Goal: Transaction & Acquisition: Purchase product/service

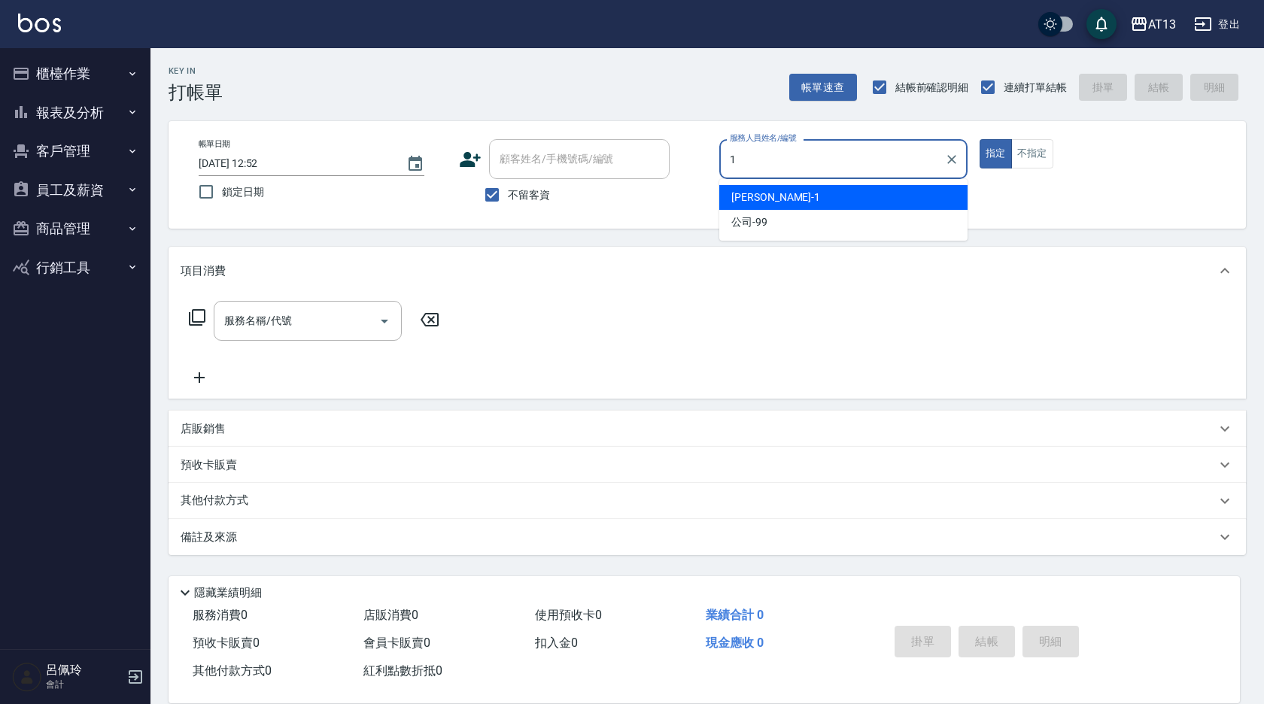
click at [738, 196] on span "[PERSON_NAME] -1" at bounding box center [776, 198] width 89 height 16
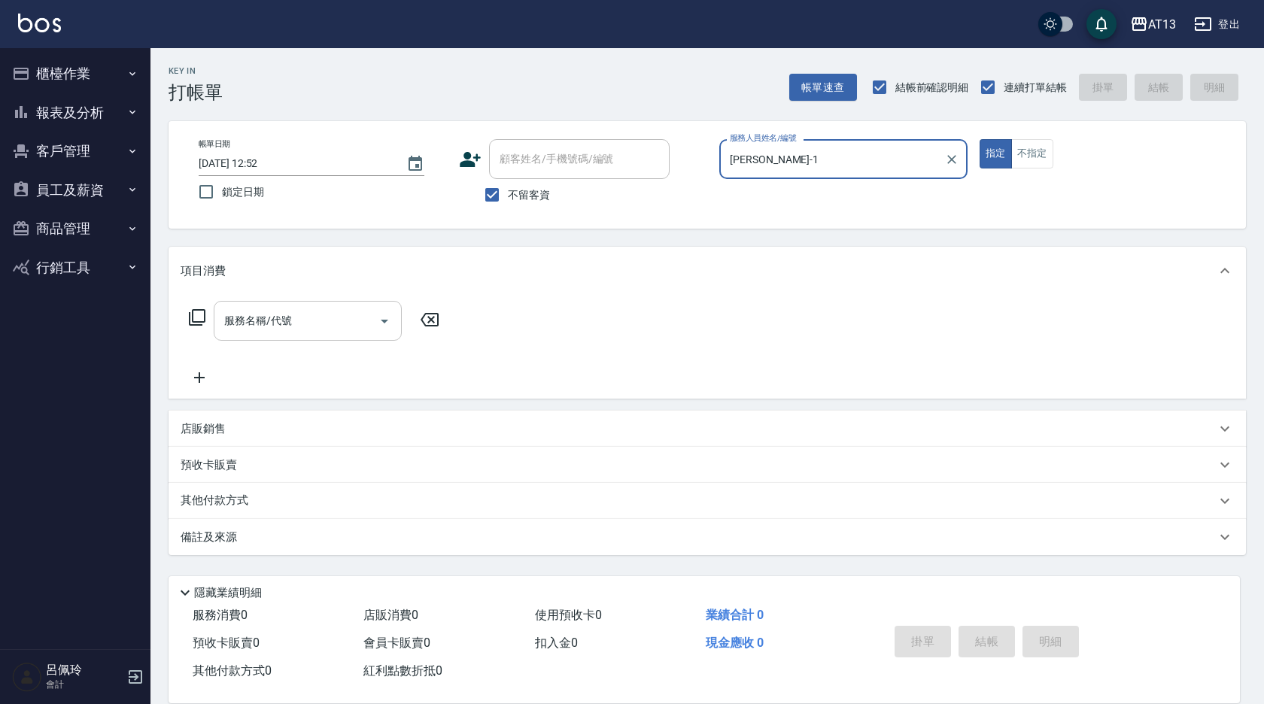
type input "[PERSON_NAME]-1"
click at [327, 315] on input "服務名稱/代號" at bounding box center [297, 321] width 152 height 26
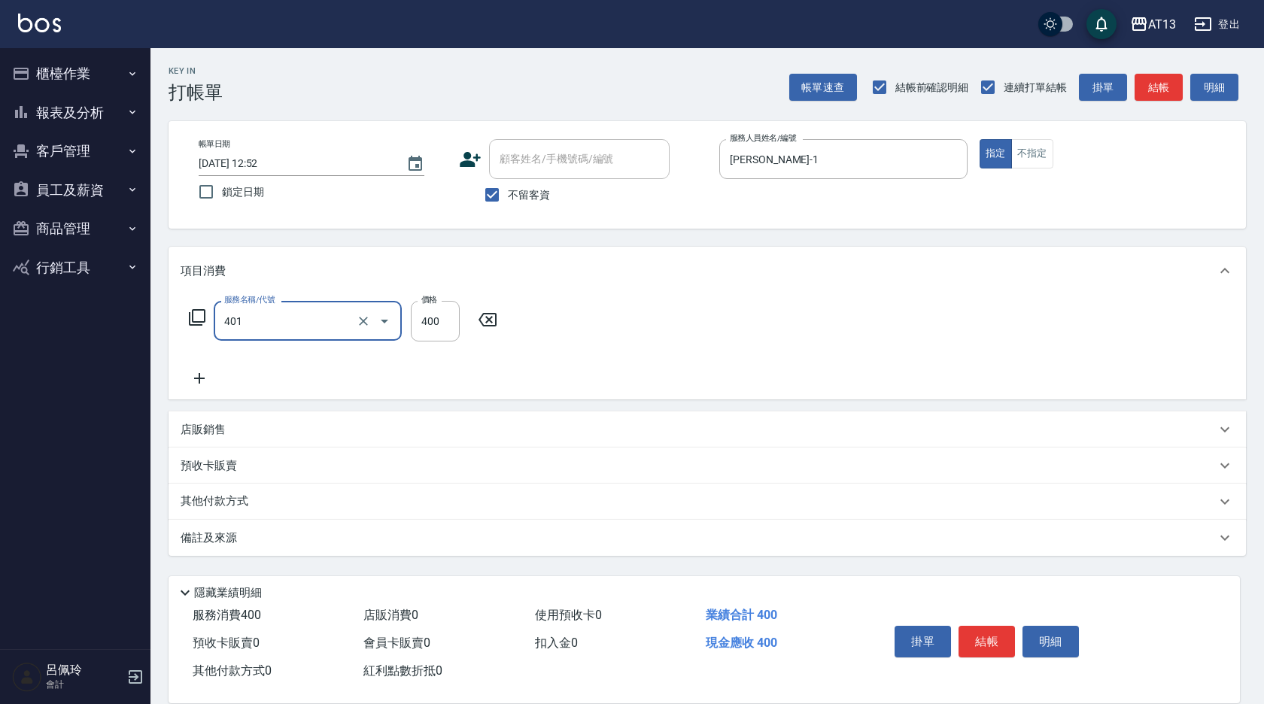
type input "剪髮(401)"
click at [592, 331] on div "服務名稱/代號 剪髮(401) 服務名稱/代號 價格 400 價格" at bounding box center [708, 347] width 1078 height 105
click at [1001, 637] on button "結帳" at bounding box center [987, 642] width 56 height 32
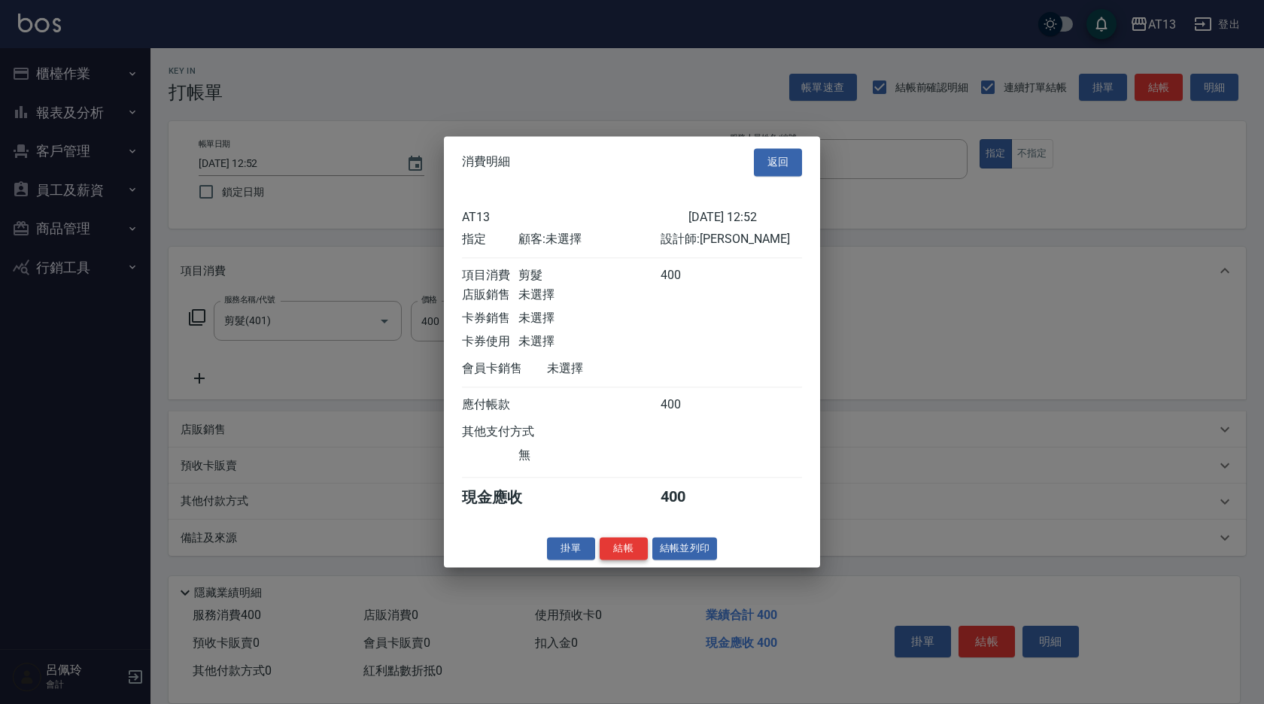
click at [633, 555] on button "結帳" at bounding box center [624, 548] width 48 height 23
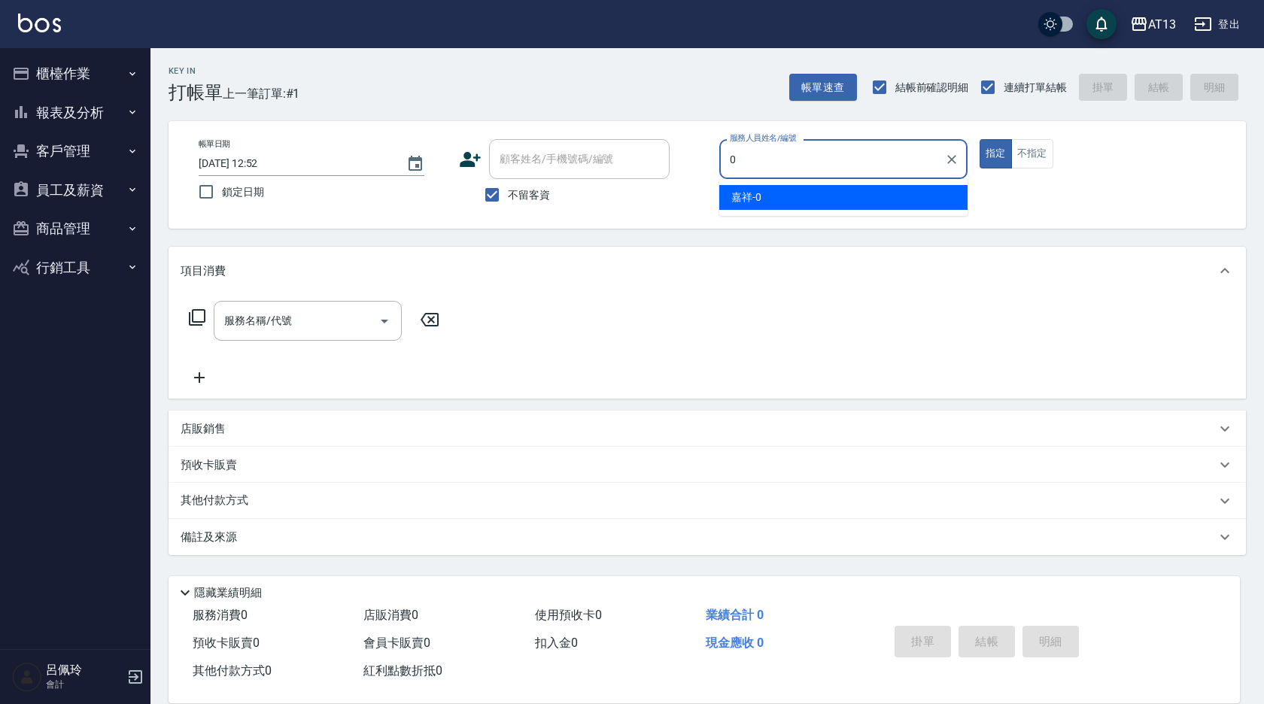
click at [923, 203] on div "嘉祥 -0" at bounding box center [844, 197] width 248 height 25
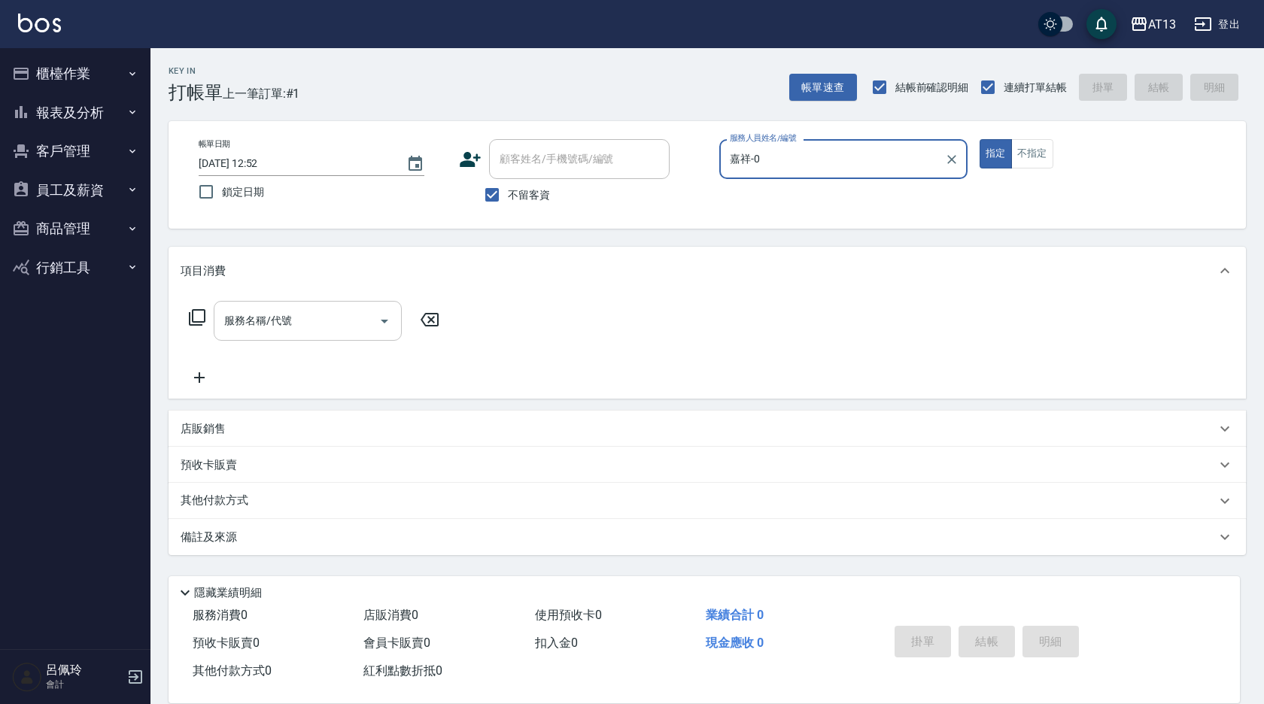
type input "嘉祥-0"
click at [333, 326] on input "服務名稱/代號" at bounding box center [297, 321] width 152 height 26
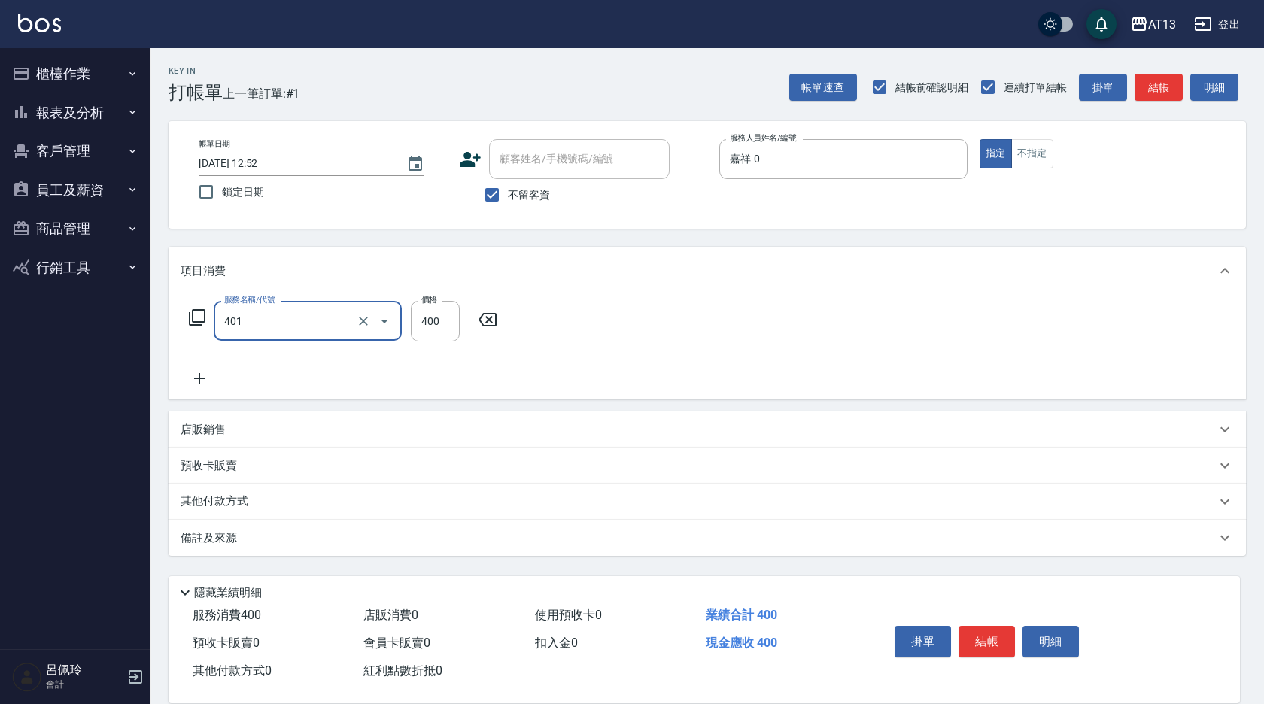
type input "剪髮(401)"
click at [725, 323] on div "服務名稱/代號 剪髮(401) 服務名稱/代號 價格 400 價格" at bounding box center [708, 347] width 1078 height 105
click at [996, 631] on button "結帳" at bounding box center [987, 642] width 56 height 32
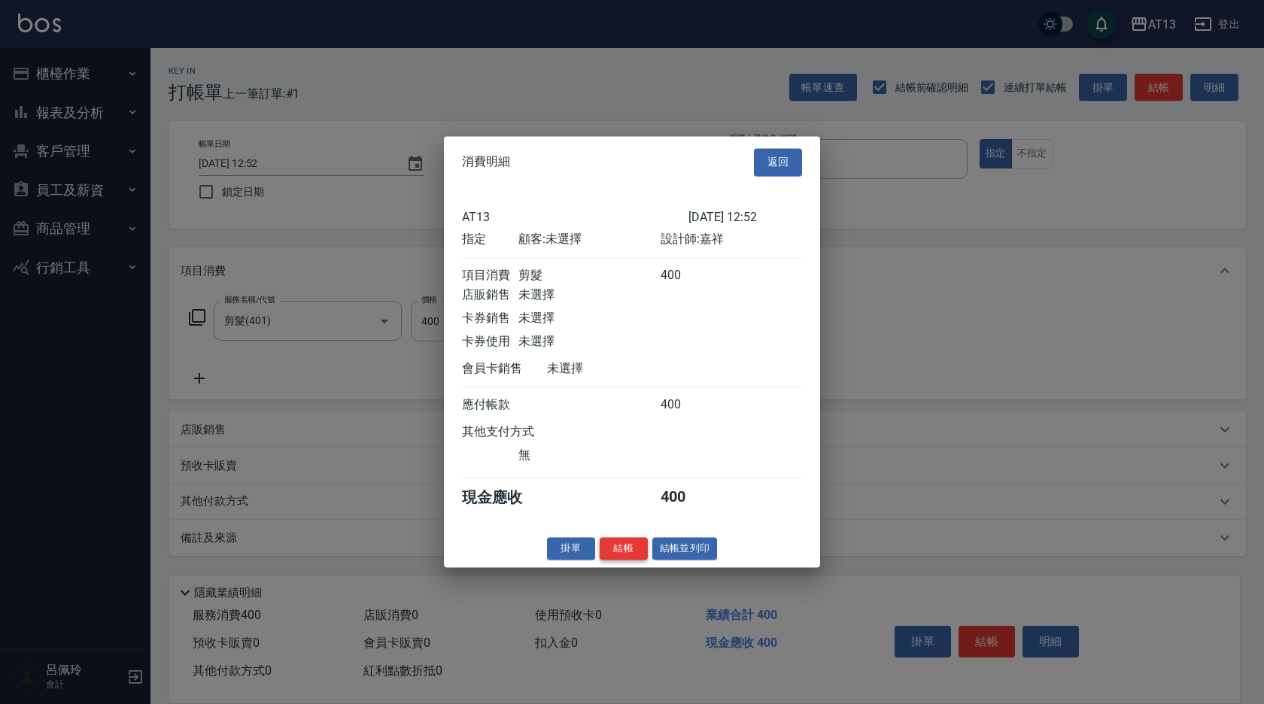
click at [637, 555] on button "結帳" at bounding box center [624, 548] width 48 height 23
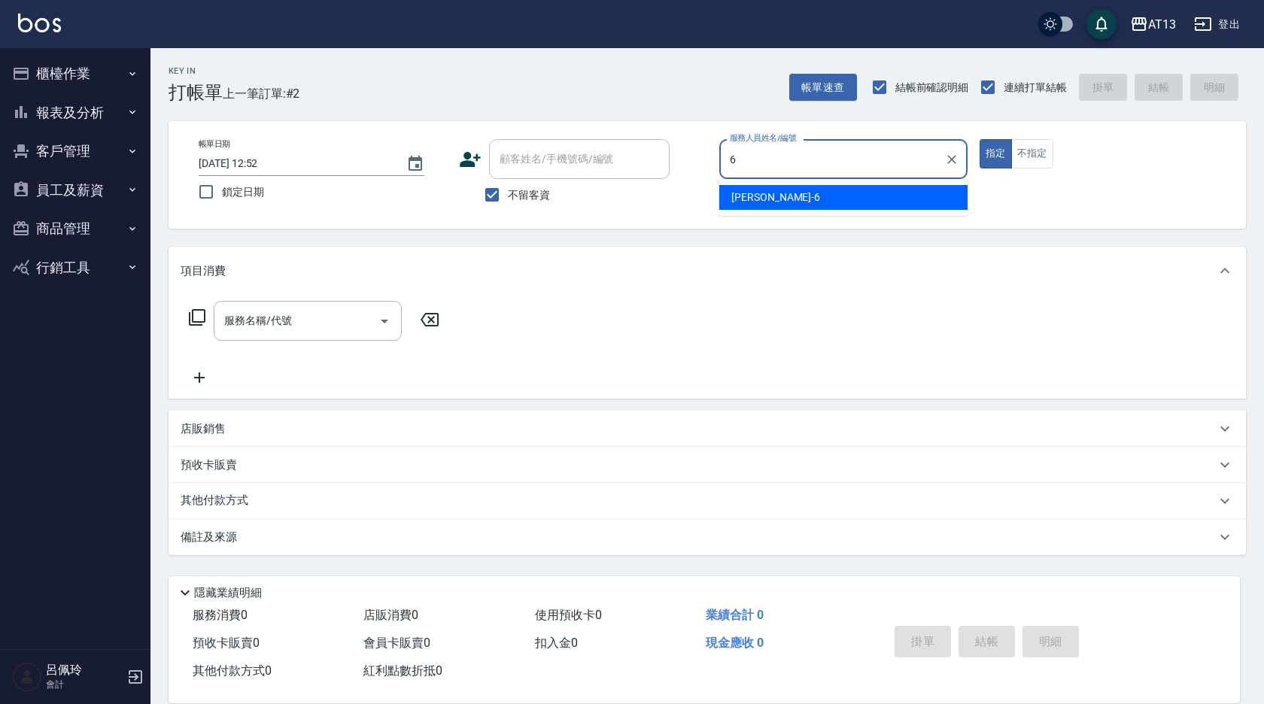
click at [778, 199] on div "亭妤 -6" at bounding box center [844, 197] width 248 height 25
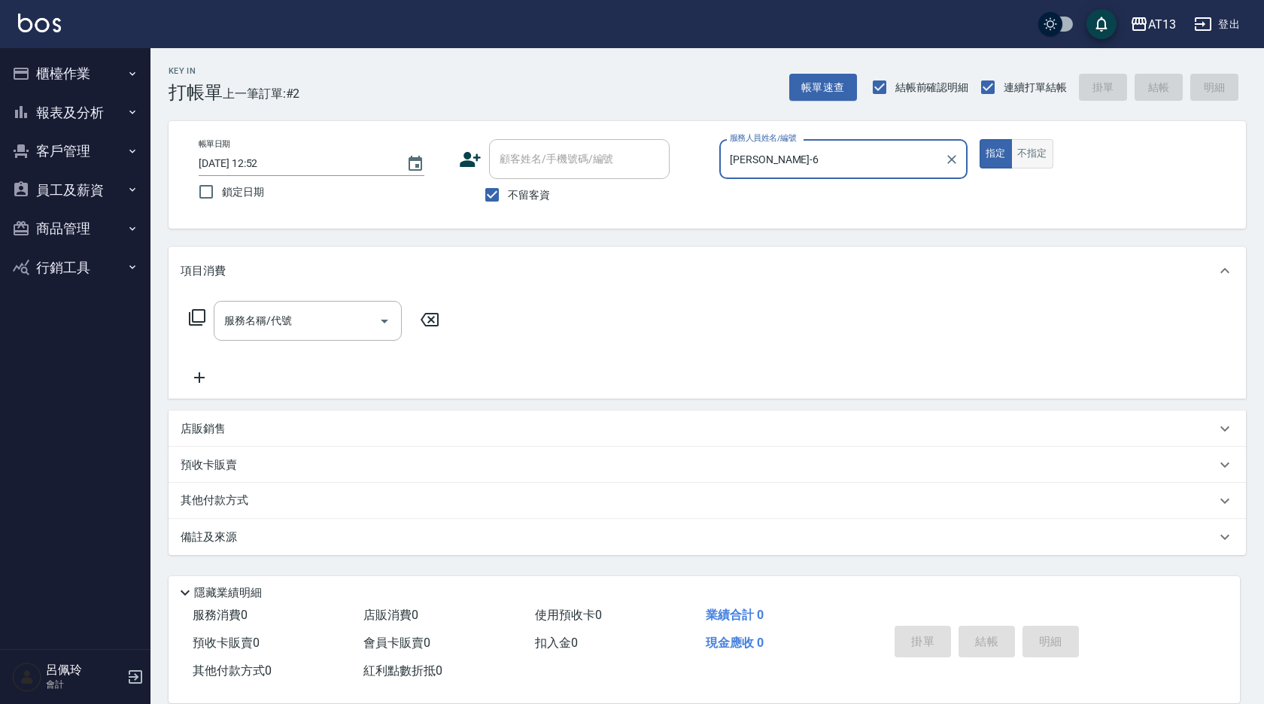
type input "[PERSON_NAME]-6"
click at [1025, 152] on button "不指定" at bounding box center [1033, 153] width 42 height 29
click at [344, 313] on input "服務名稱/代號" at bounding box center [297, 321] width 152 height 26
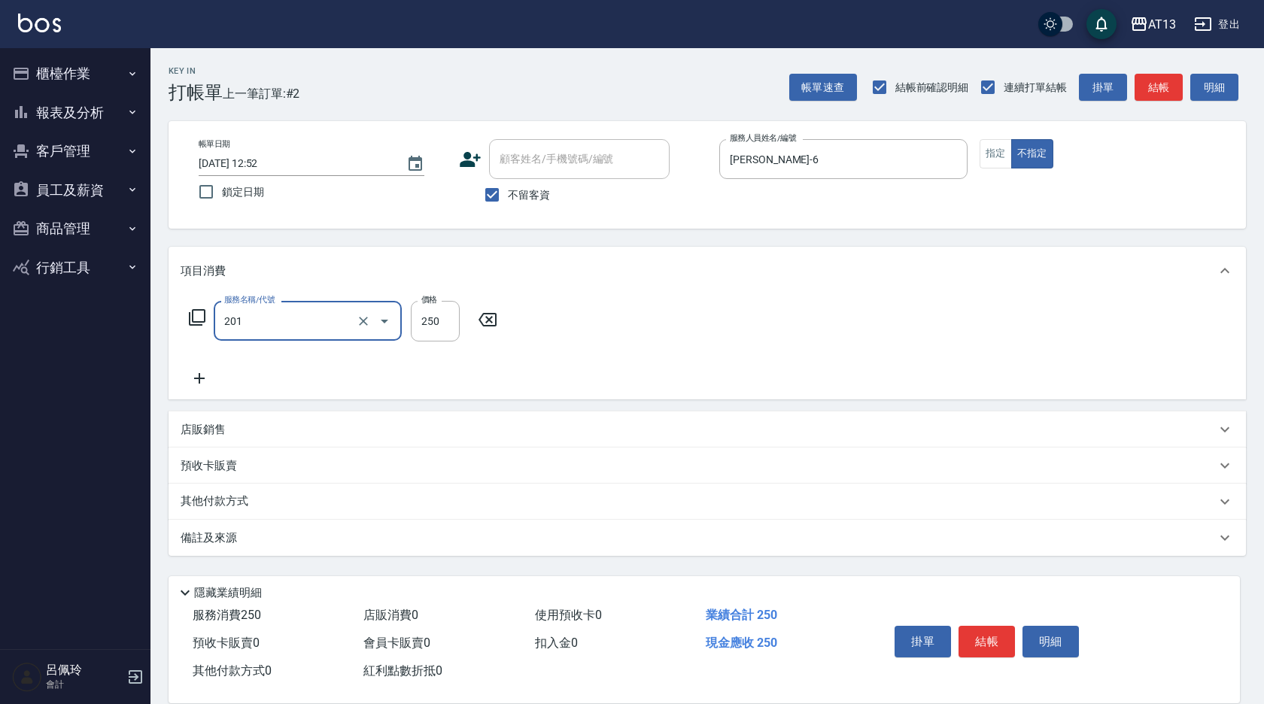
type input "洗髮(201)"
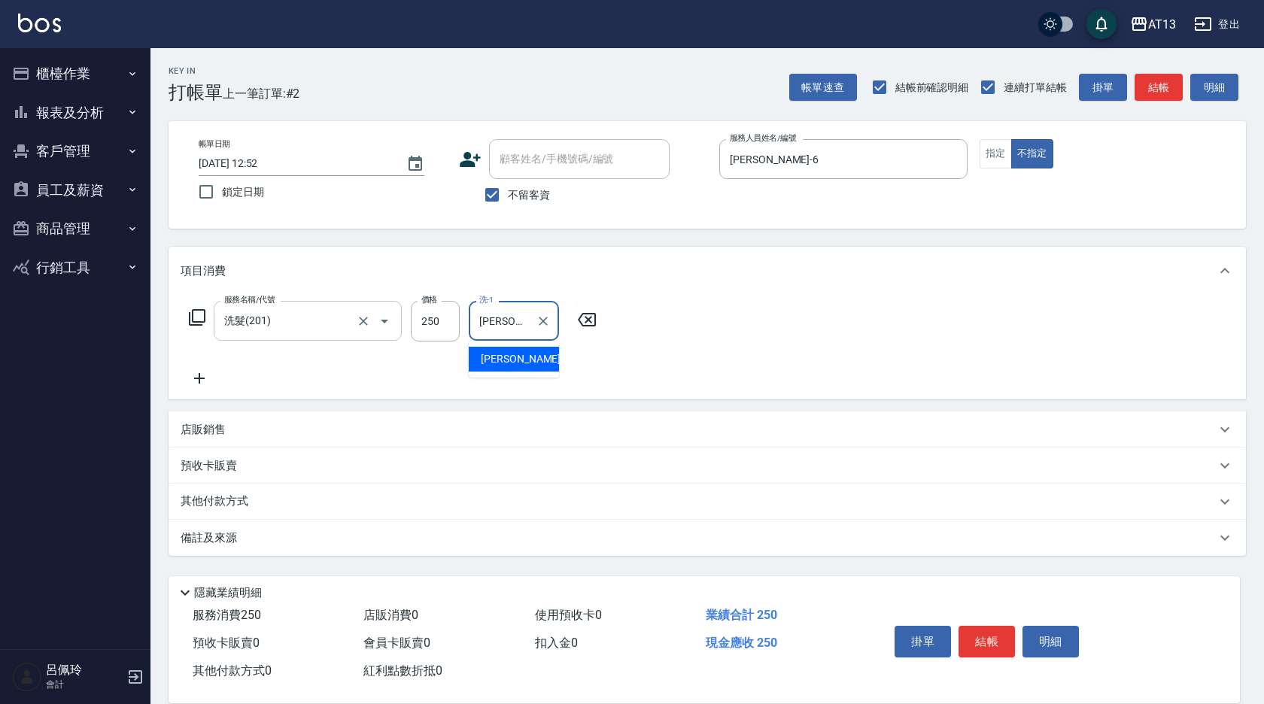
type input "[PERSON_NAME]-24"
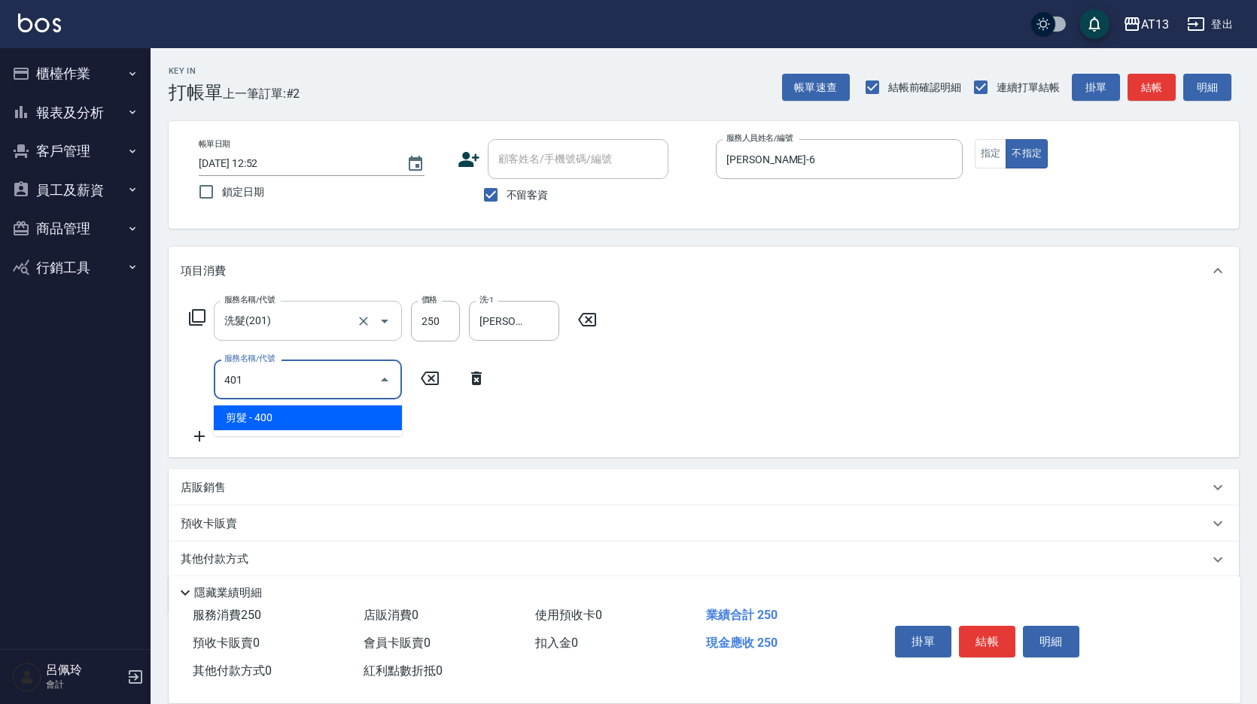
type input "剪髮(401)"
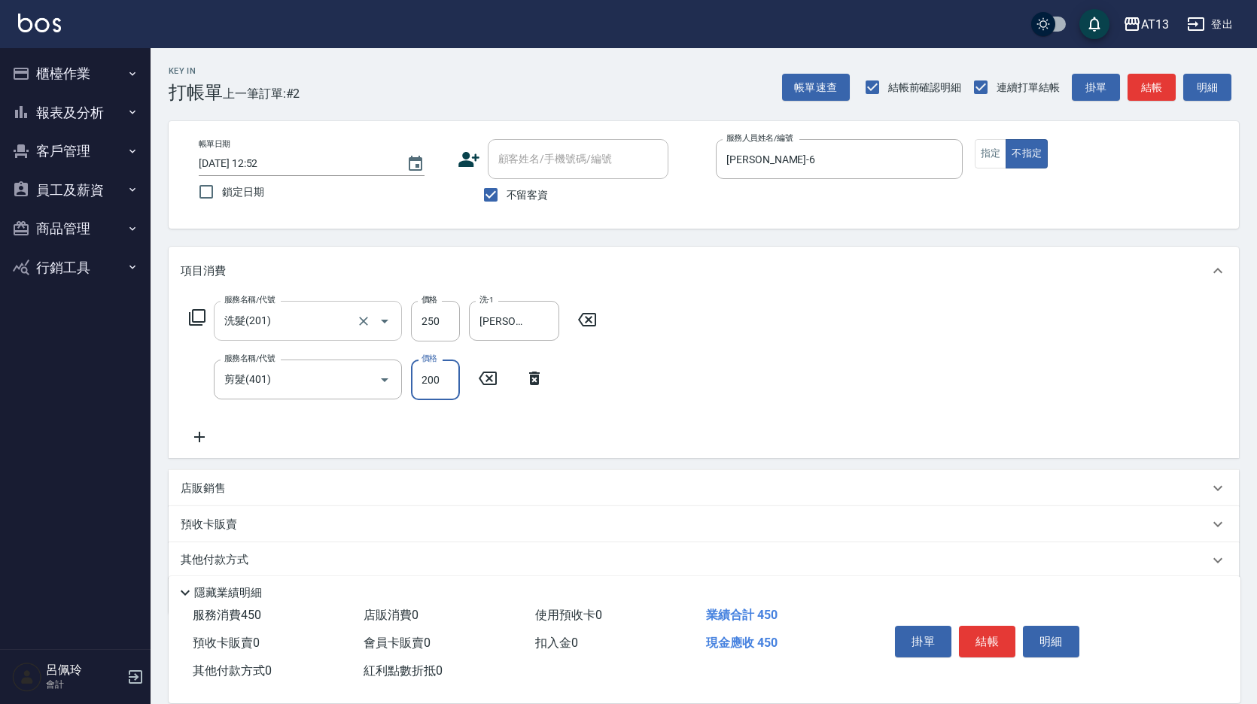
type input "200"
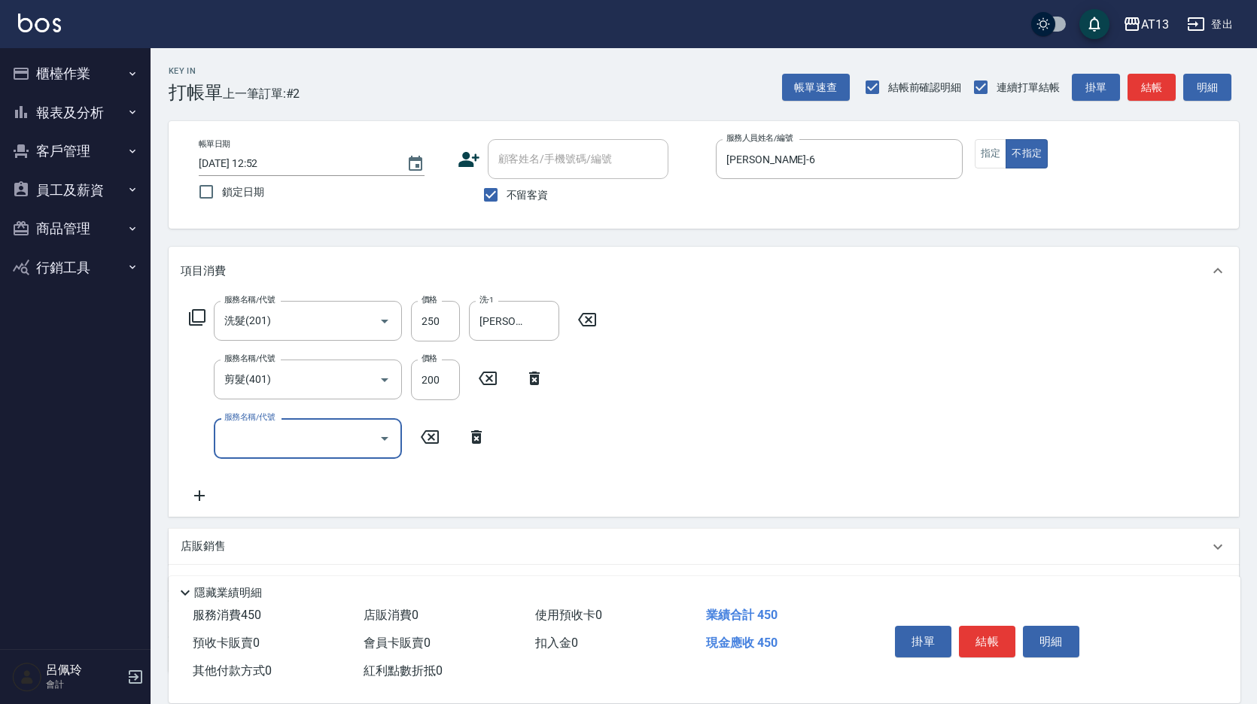
click at [899, 345] on div "服務名稱/代號 洗髮(201) 服務名稱/代號 價格 250 價格 洗-1 [PERSON_NAME]-24 洗-1 服務名稱/代號 剪髮(401) 服務名稱…" at bounding box center [704, 405] width 1070 height 221
drag, startPoint x: 1005, startPoint y: 629, endPoint x: 996, endPoint y: 619, distance: 13.9
click at [1005, 630] on button "結帳" at bounding box center [987, 642] width 56 height 32
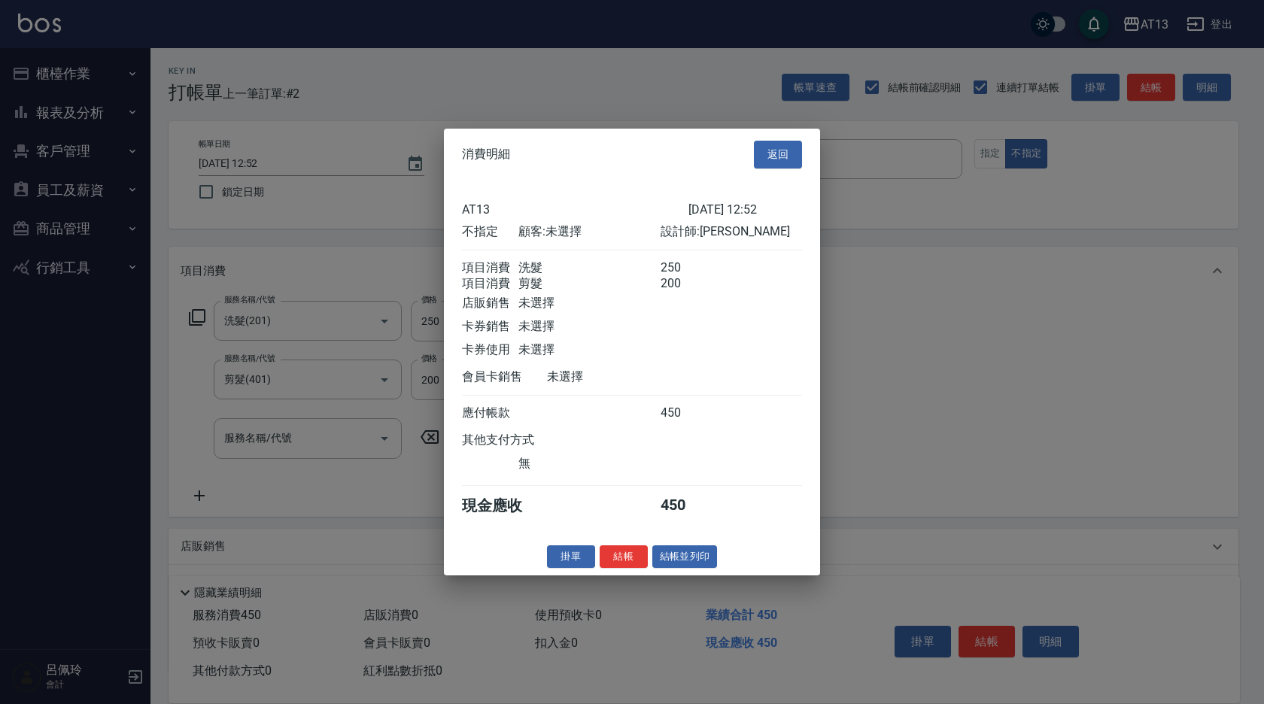
click at [616, 568] on button "結帳" at bounding box center [624, 556] width 48 height 23
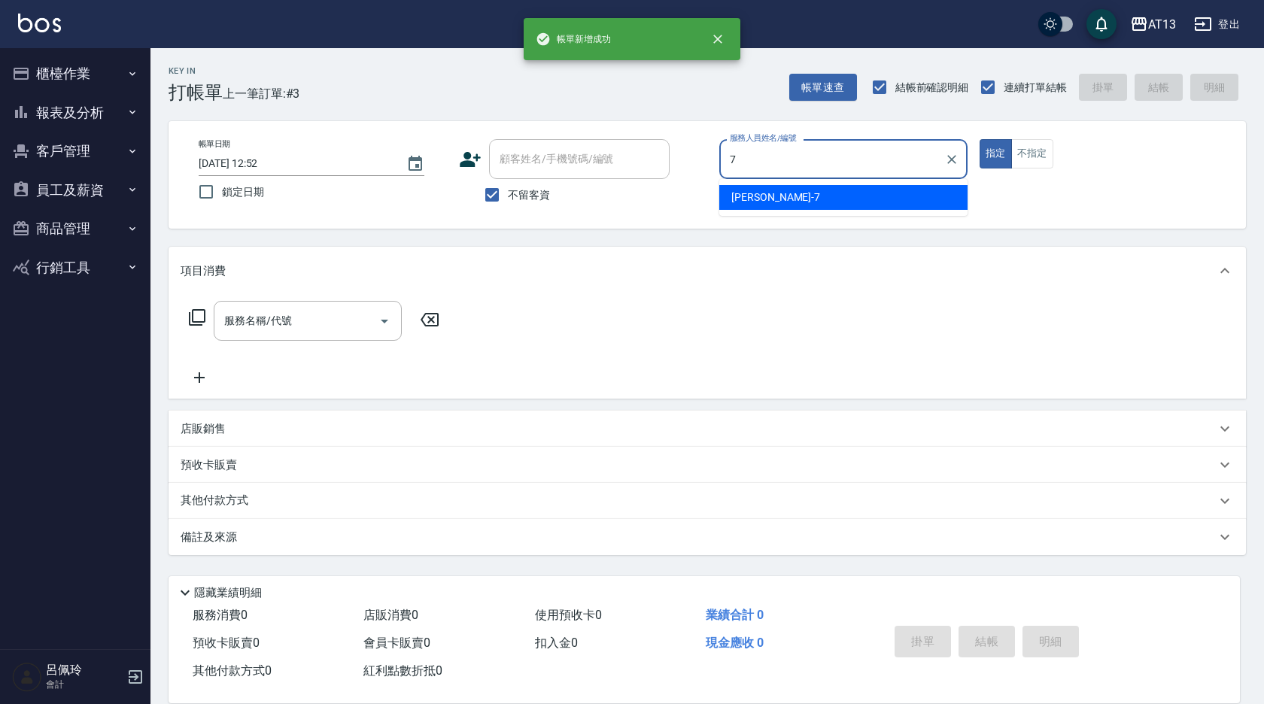
click at [782, 202] on div "[PERSON_NAME]-7" at bounding box center [844, 197] width 248 height 25
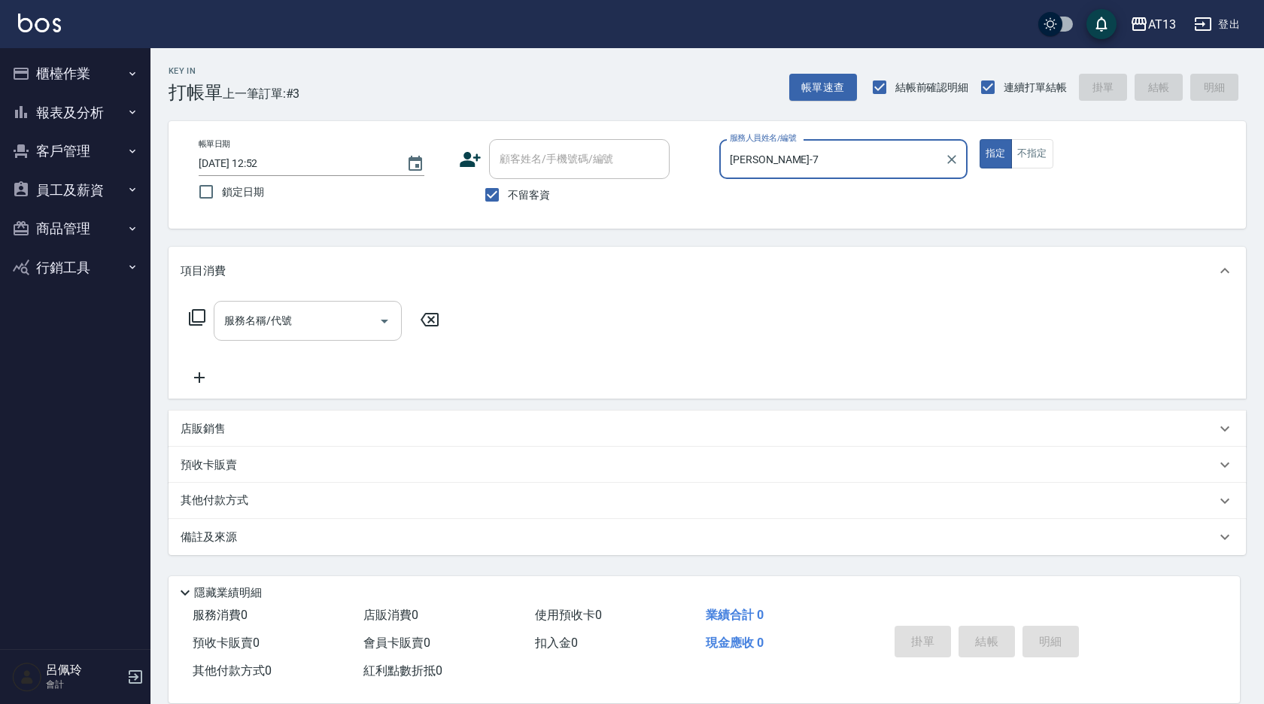
type input "[PERSON_NAME]-7"
drag, startPoint x: 363, startPoint y: 321, endPoint x: 356, endPoint y: 327, distance: 8.6
click at [361, 321] on input "服務名稱/代號" at bounding box center [297, 321] width 152 height 26
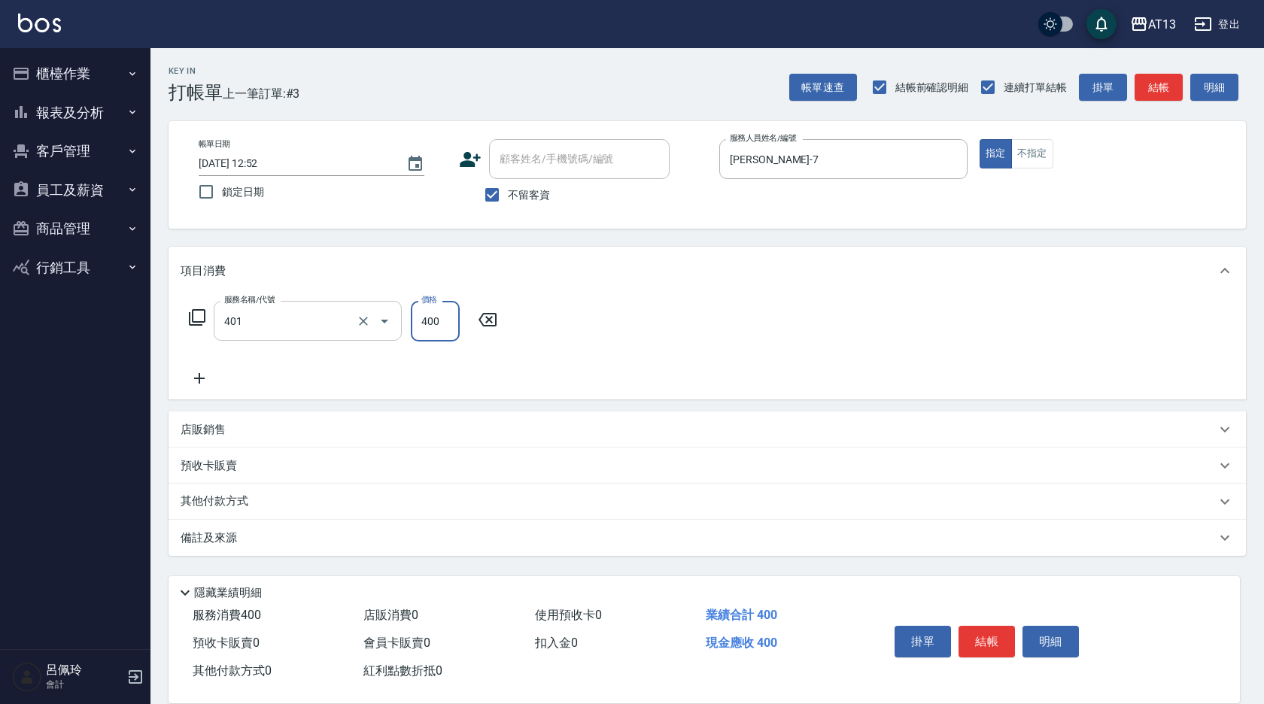
type input "剪髮(401)"
type input "300"
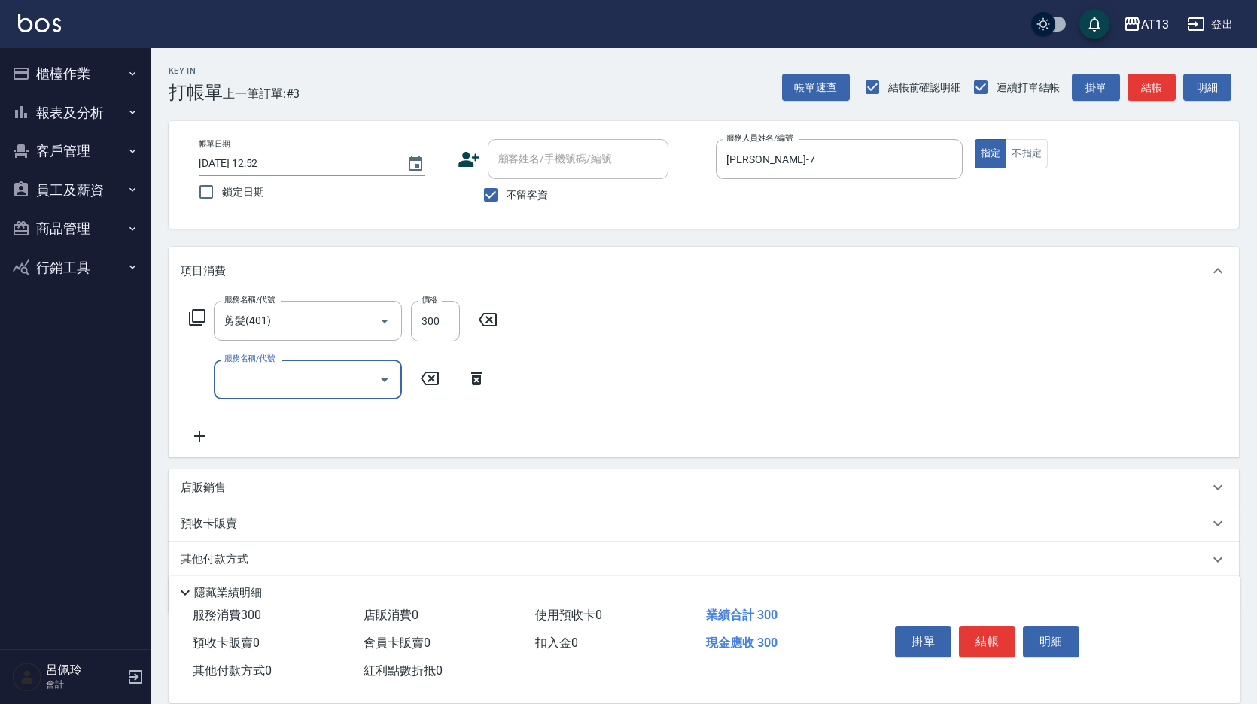
drag, startPoint x: 701, startPoint y: 324, endPoint x: 748, endPoint y: 364, distance: 62.0
click at [704, 328] on div "服務名稱/代號 剪髮(401) 服務名稱/代號 價格 300 價格 服務名稱/代號 服務名稱/代號" at bounding box center [704, 376] width 1070 height 163
click at [984, 636] on button "結帳" at bounding box center [987, 642] width 56 height 32
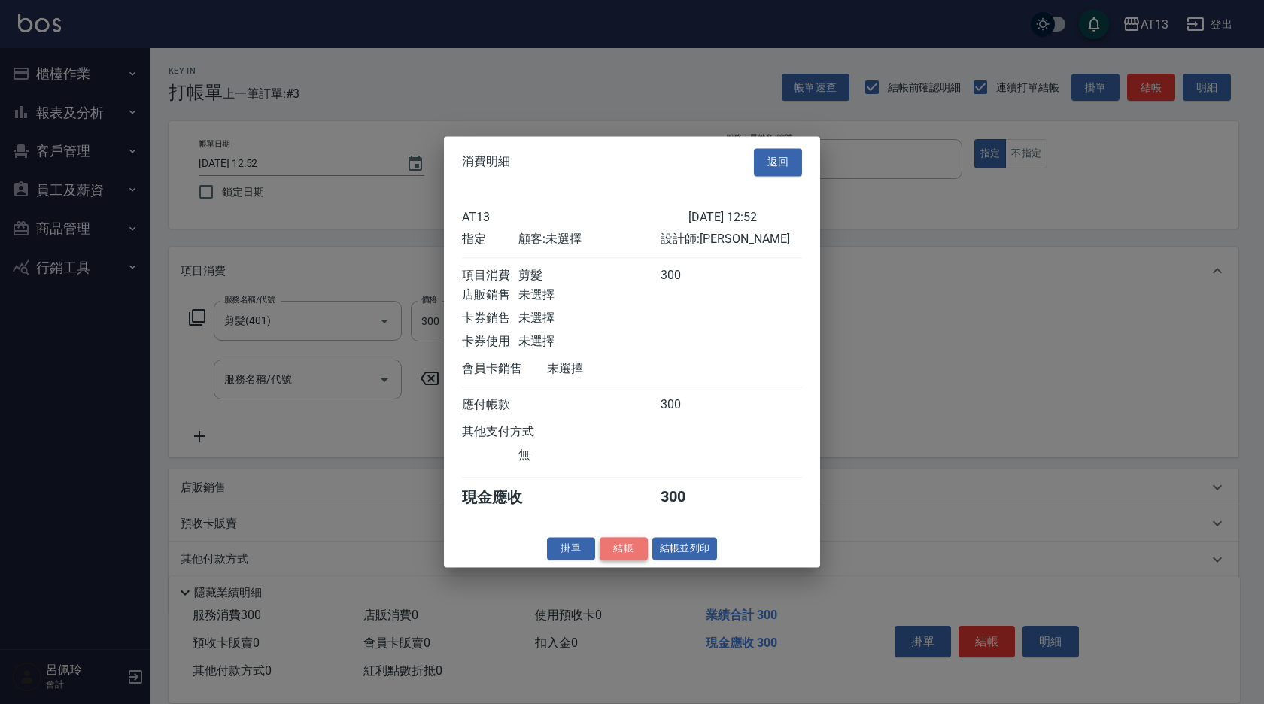
click at [627, 561] on button "結帳" at bounding box center [624, 548] width 48 height 23
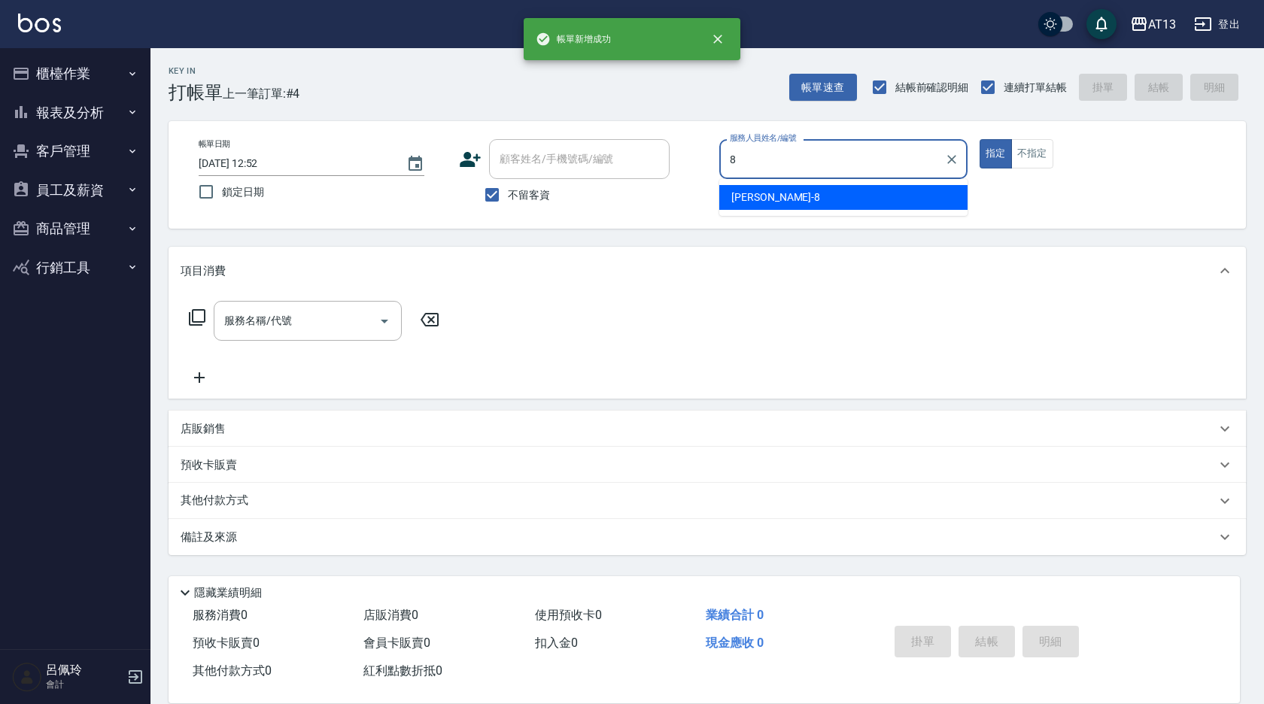
click at [787, 193] on div "[PERSON_NAME] -8" at bounding box center [844, 197] width 248 height 25
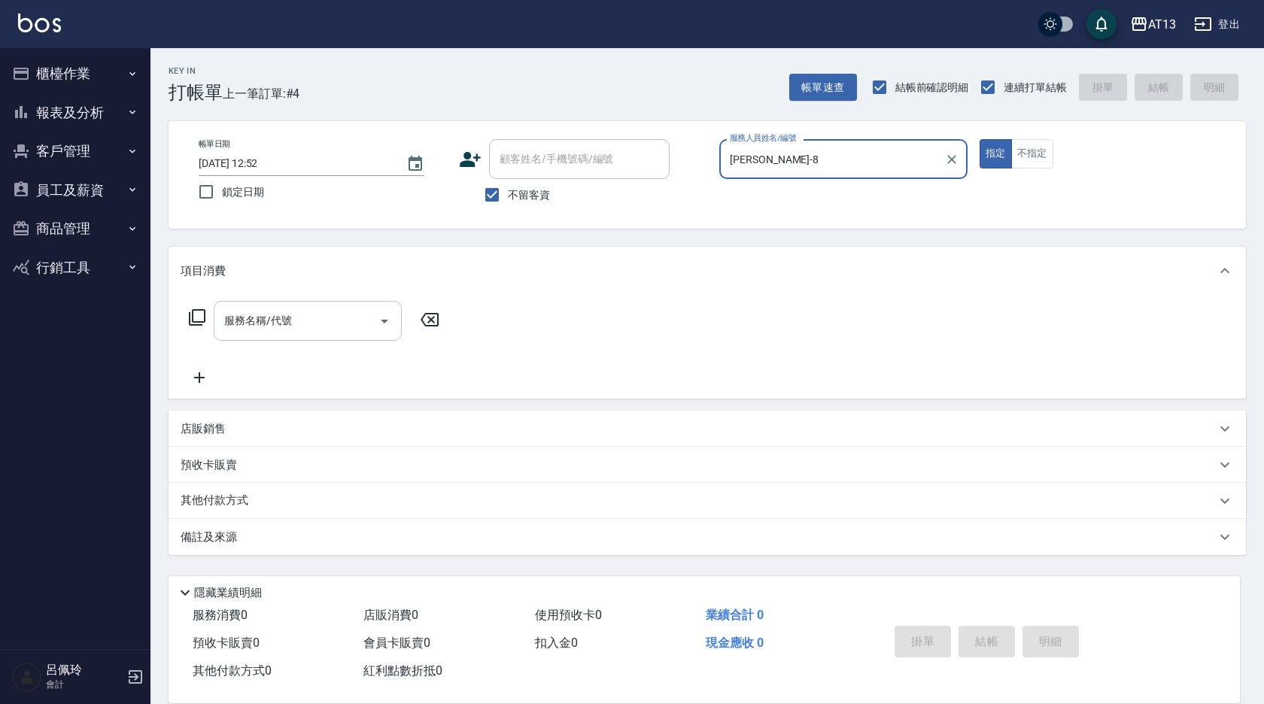
type input "[PERSON_NAME]-8"
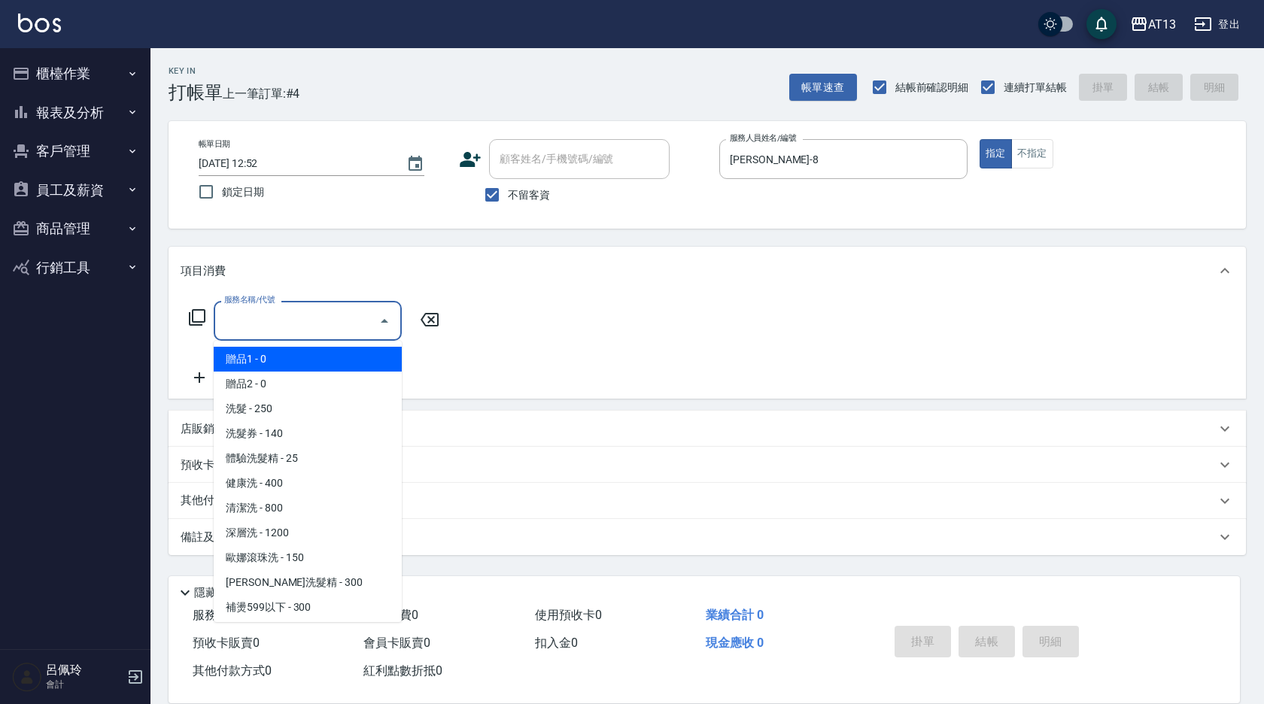
click at [321, 333] on input "服務名稱/代號" at bounding box center [297, 321] width 152 height 26
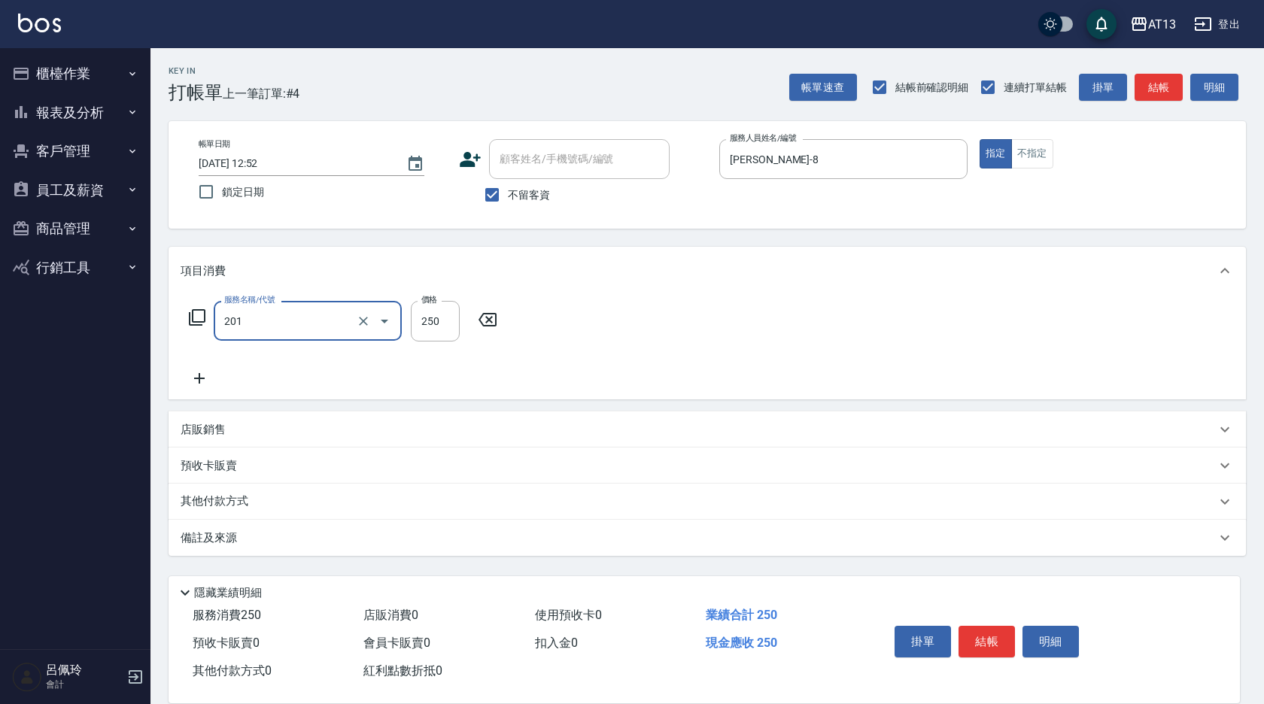
type input "洗髮(201)"
type input "[PERSON_NAME]-24"
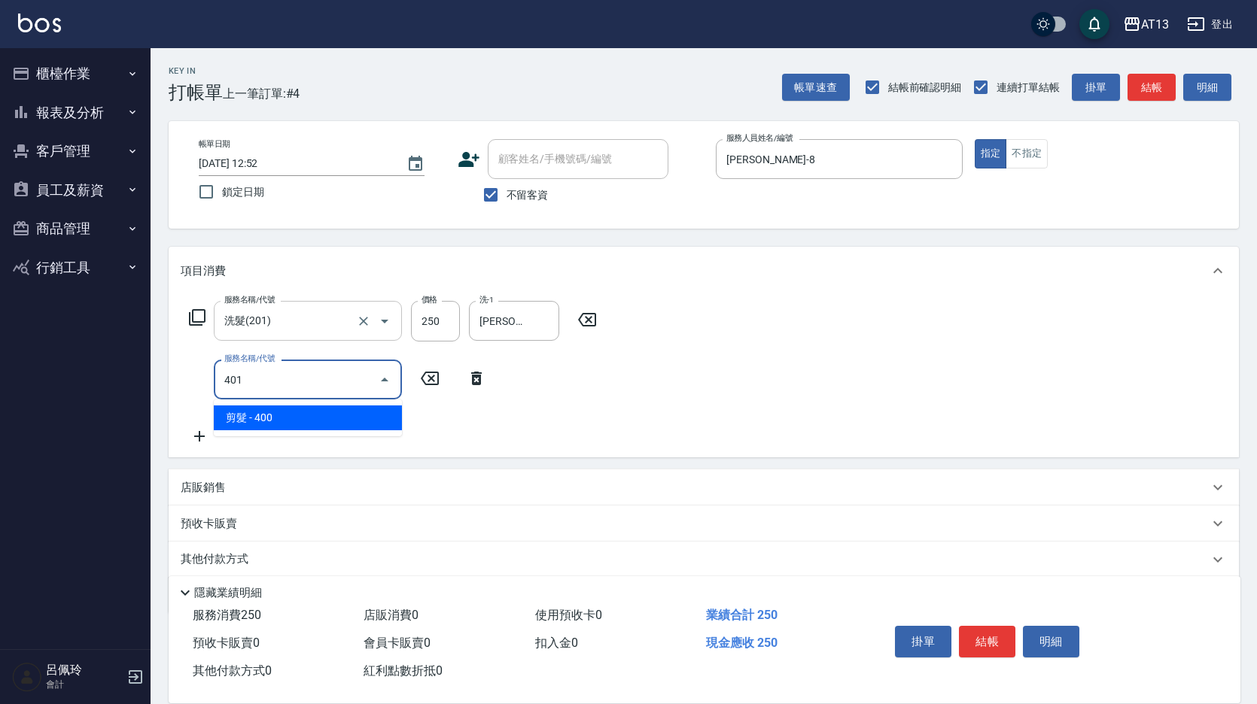
type input "剪髮(401)"
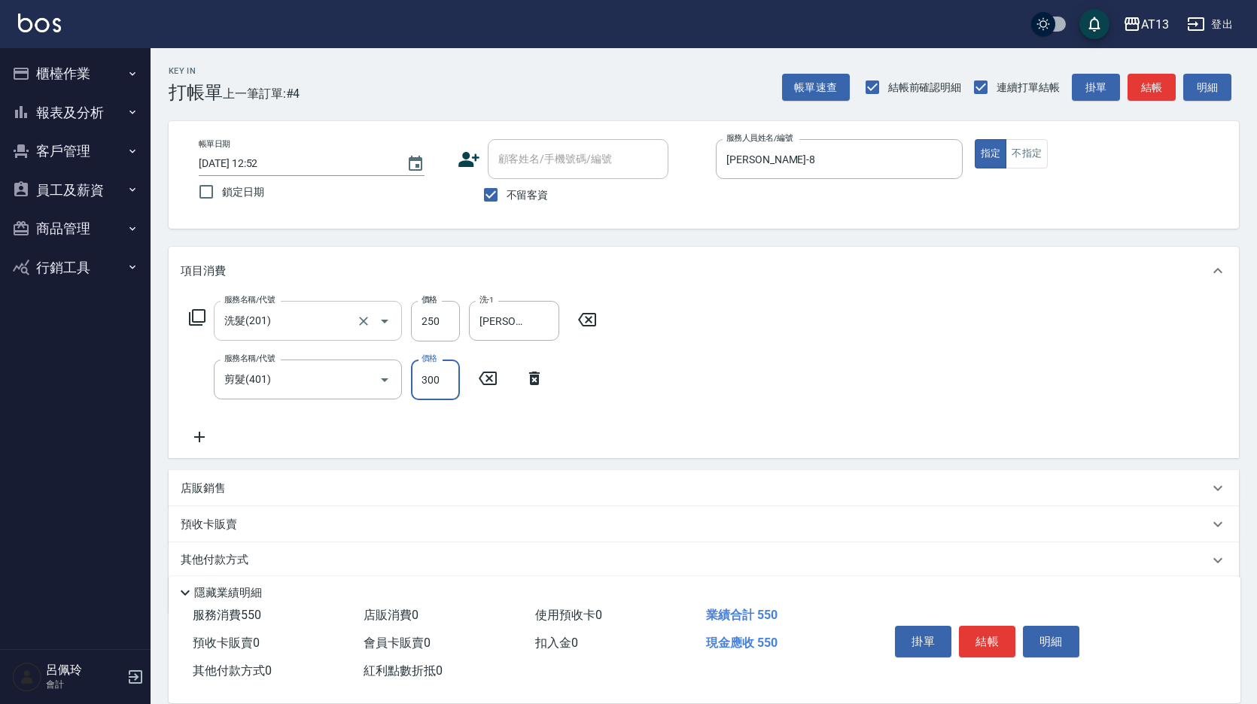
type input "300"
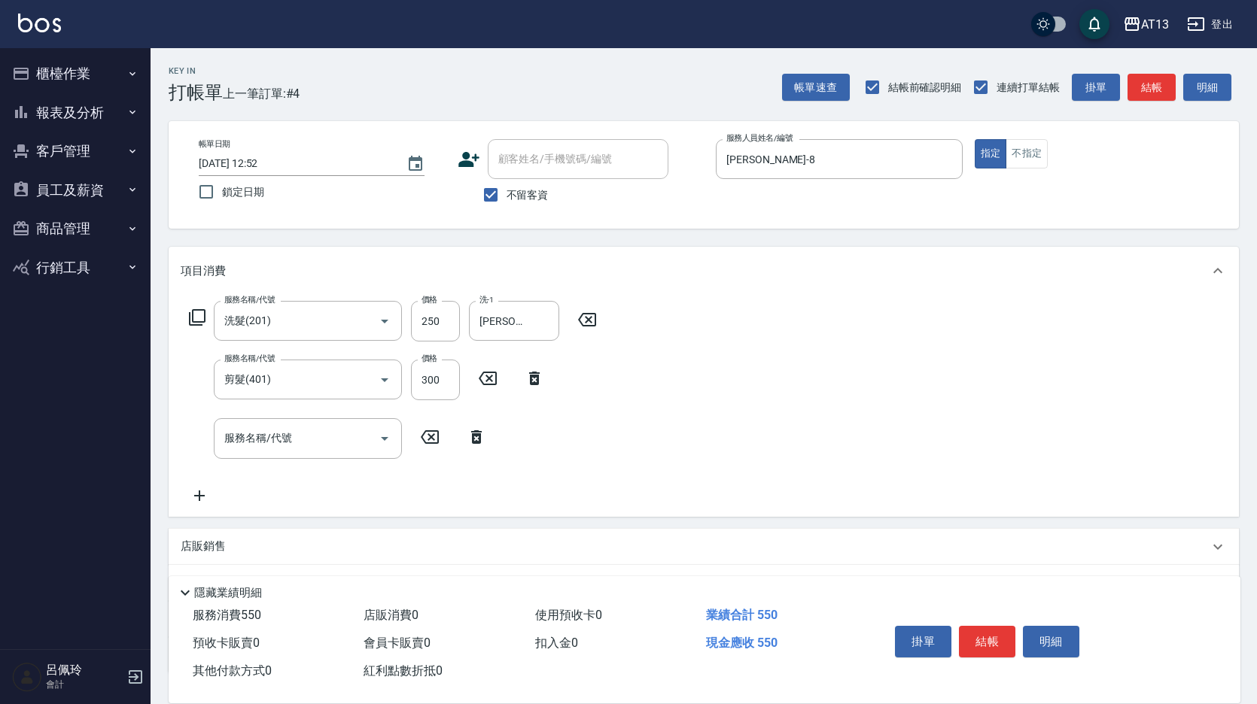
drag, startPoint x: 665, startPoint y: 315, endPoint x: 749, endPoint y: 395, distance: 116.6
click at [665, 315] on div "服務名稱/代號 洗髮(201) 服務名稱/代號 價格 250 價格 洗-1 [PERSON_NAME]-24 洗-1 服務名稱/代號 剪髮(401) 服務名稱…" at bounding box center [704, 405] width 1070 height 221
click at [973, 632] on button "結帳" at bounding box center [987, 642] width 56 height 32
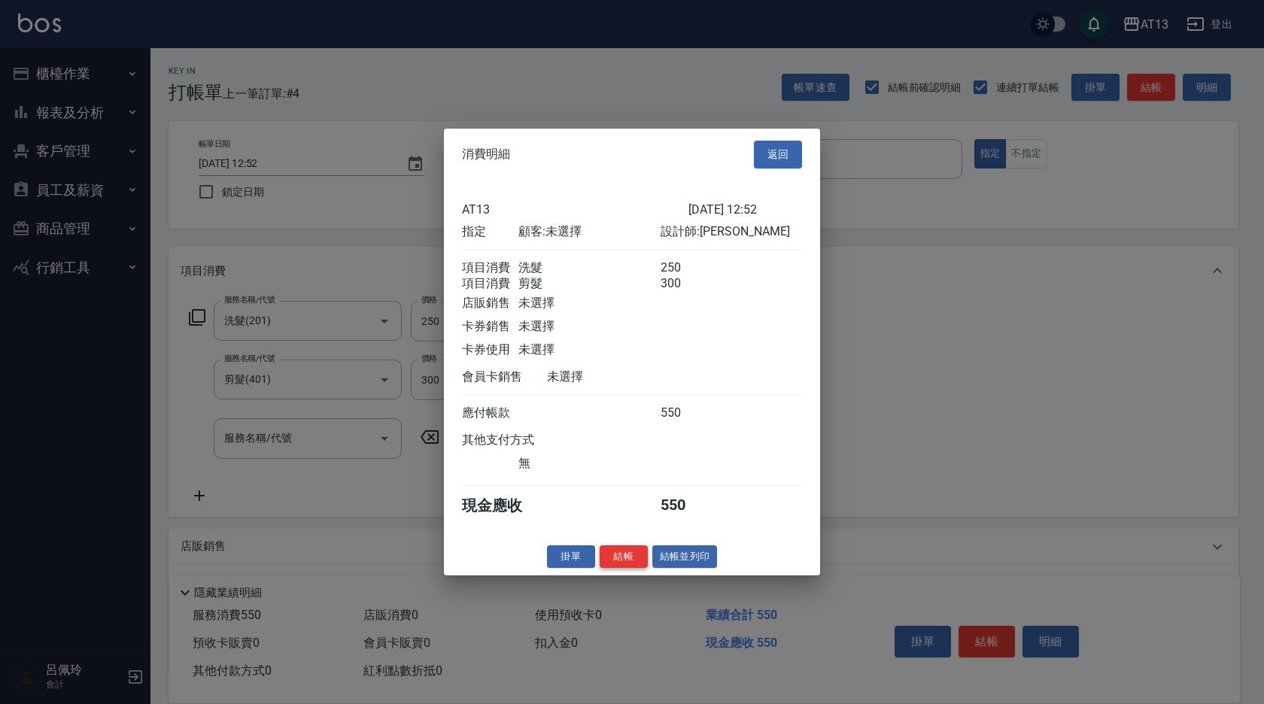
click at [626, 568] on button "結帳" at bounding box center [624, 556] width 48 height 23
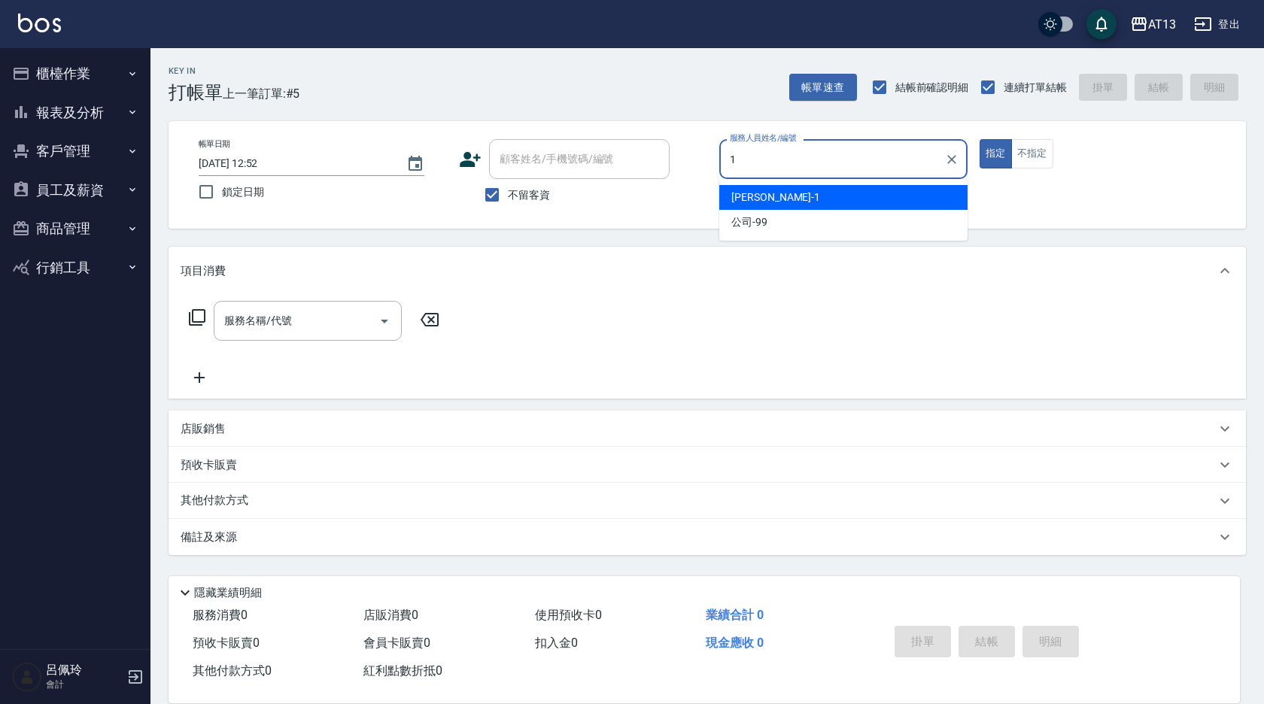
click at [753, 197] on span "[PERSON_NAME] -1" at bounding box center [776, 198] width 89 height 16
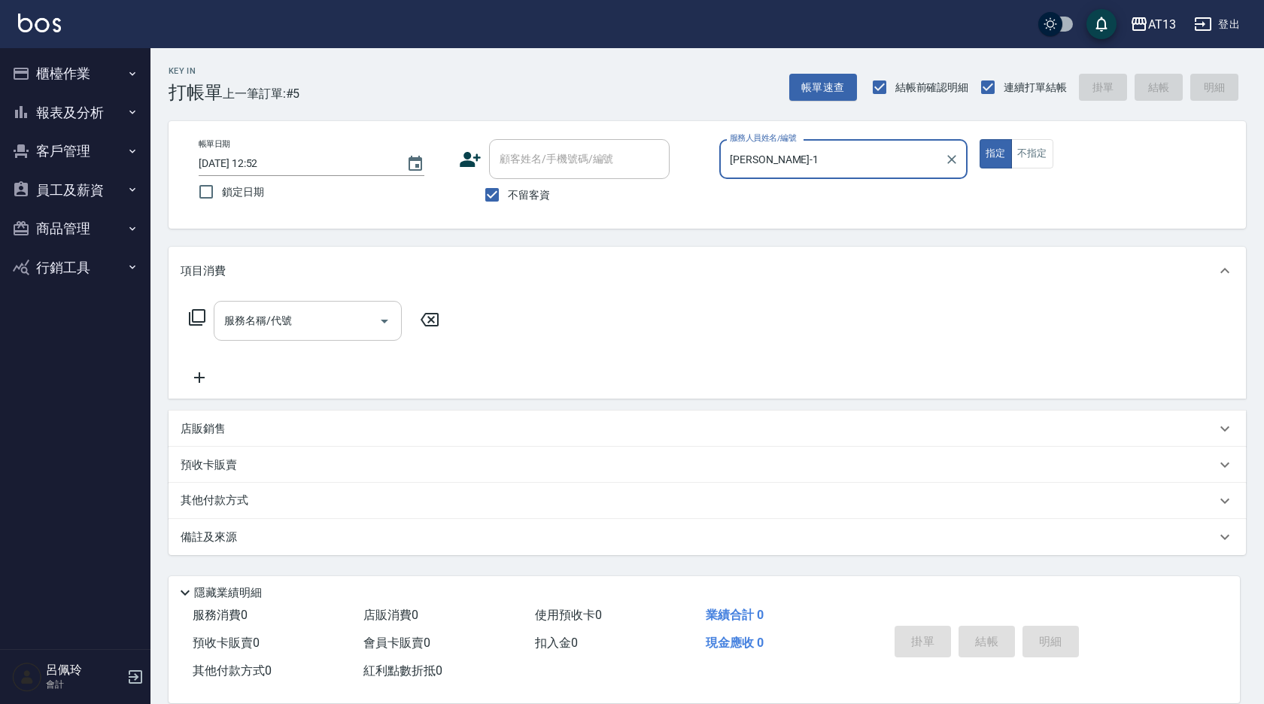
type input "[PERSON_NAME]-1"
click at [338, 318] on input "服務名稱/代號" at bounding box center [297, 321] width 152 height 26
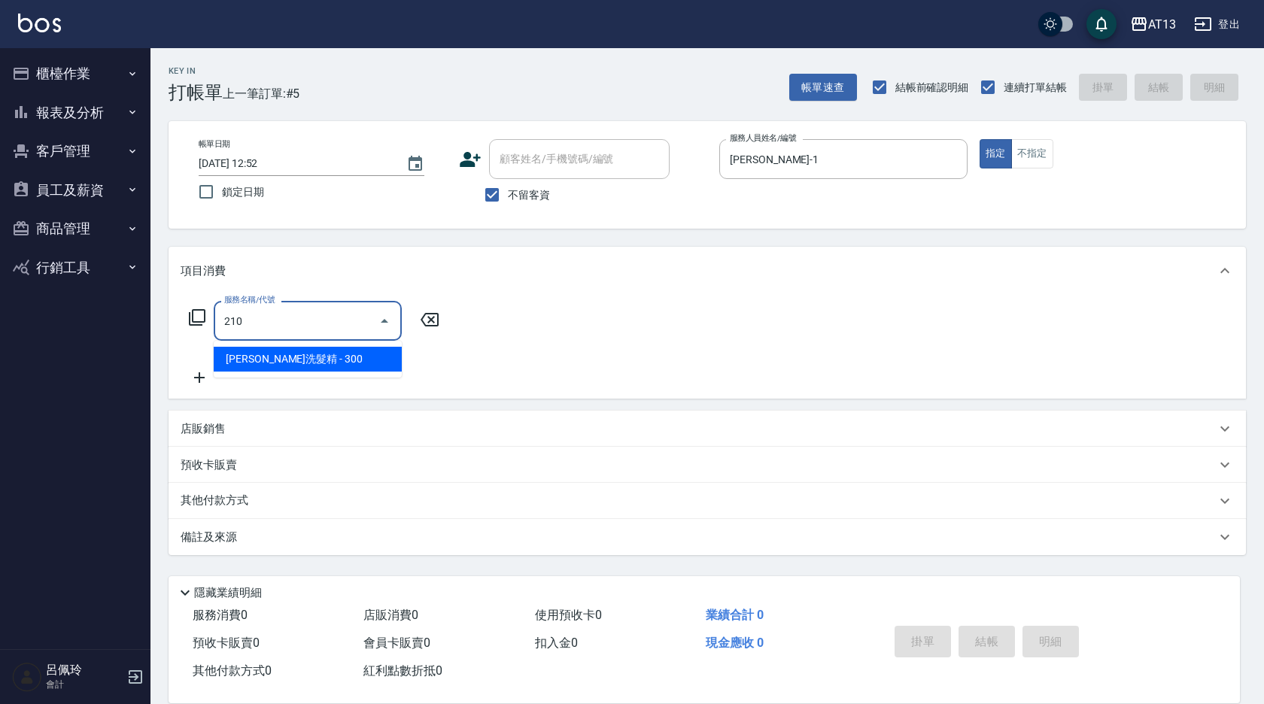
type input "[PERSON_NAME]洗髮精(210)"
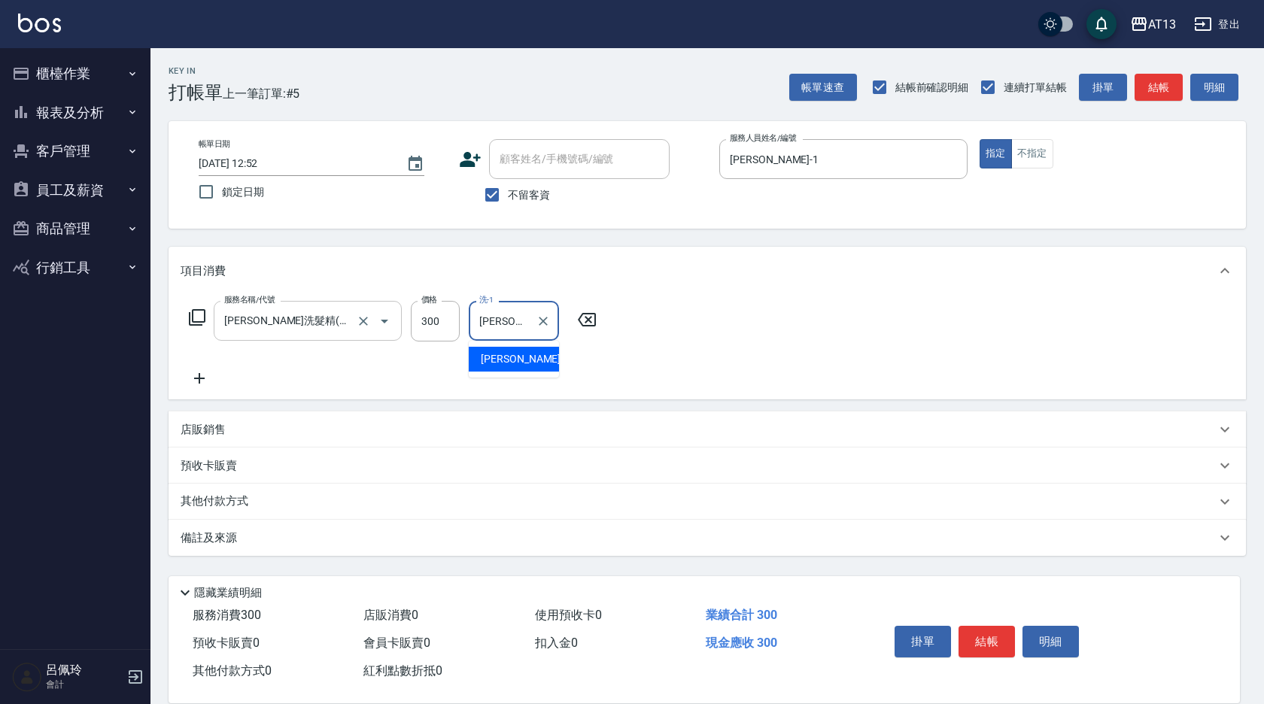
type input "[PERSON_NAME]-33"
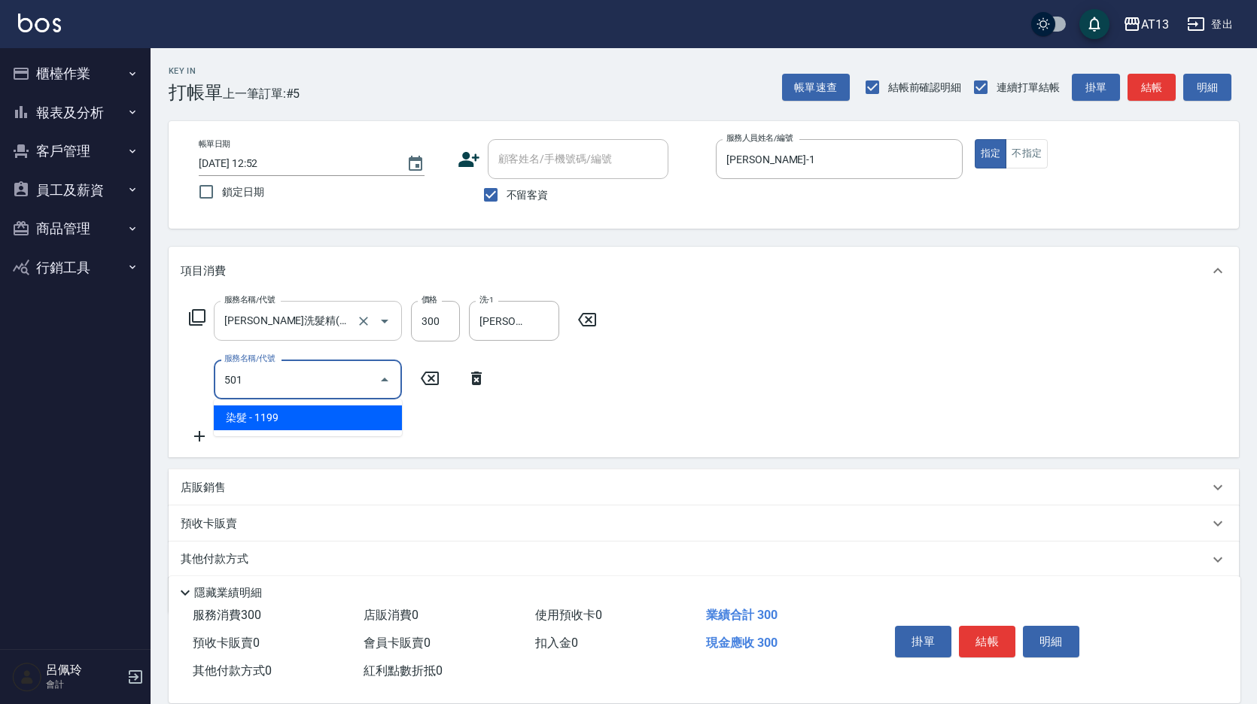
type input "染髮(501)"
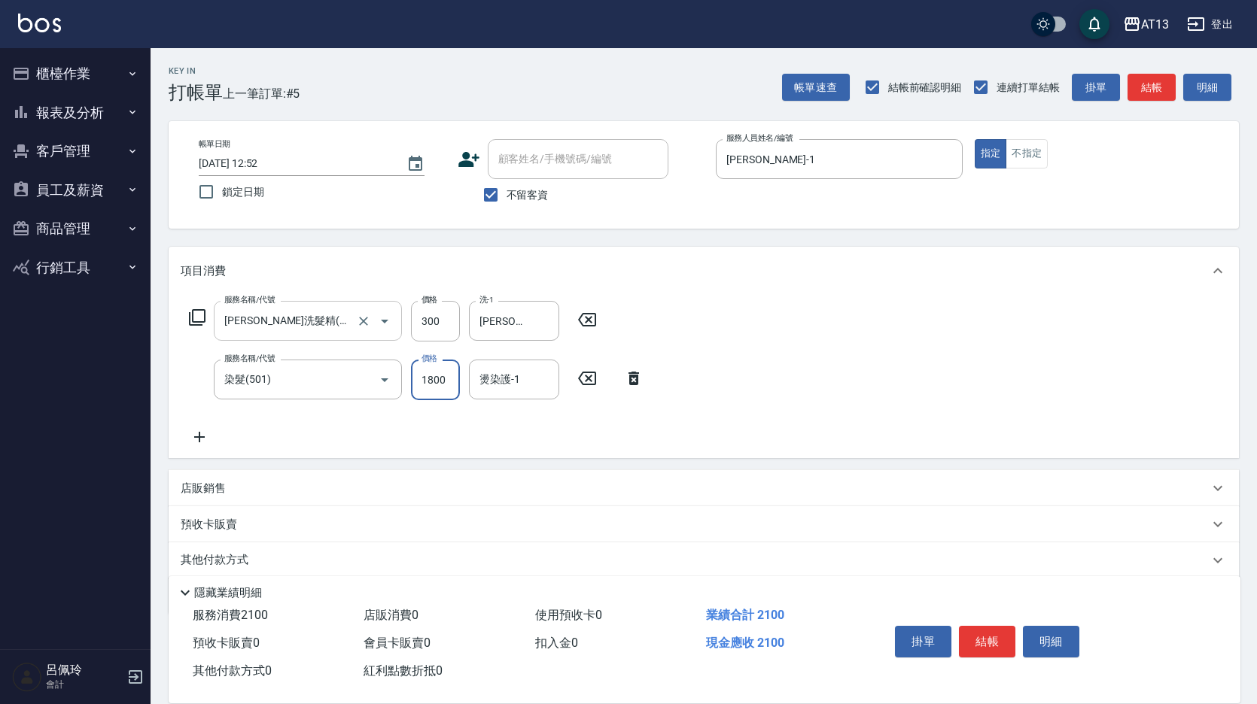
type input "1800"
type input "[PERSON_NAME]-33"
click at [983, 637] on button "結帳" at bounding box center [987, 642] width 56 height 32
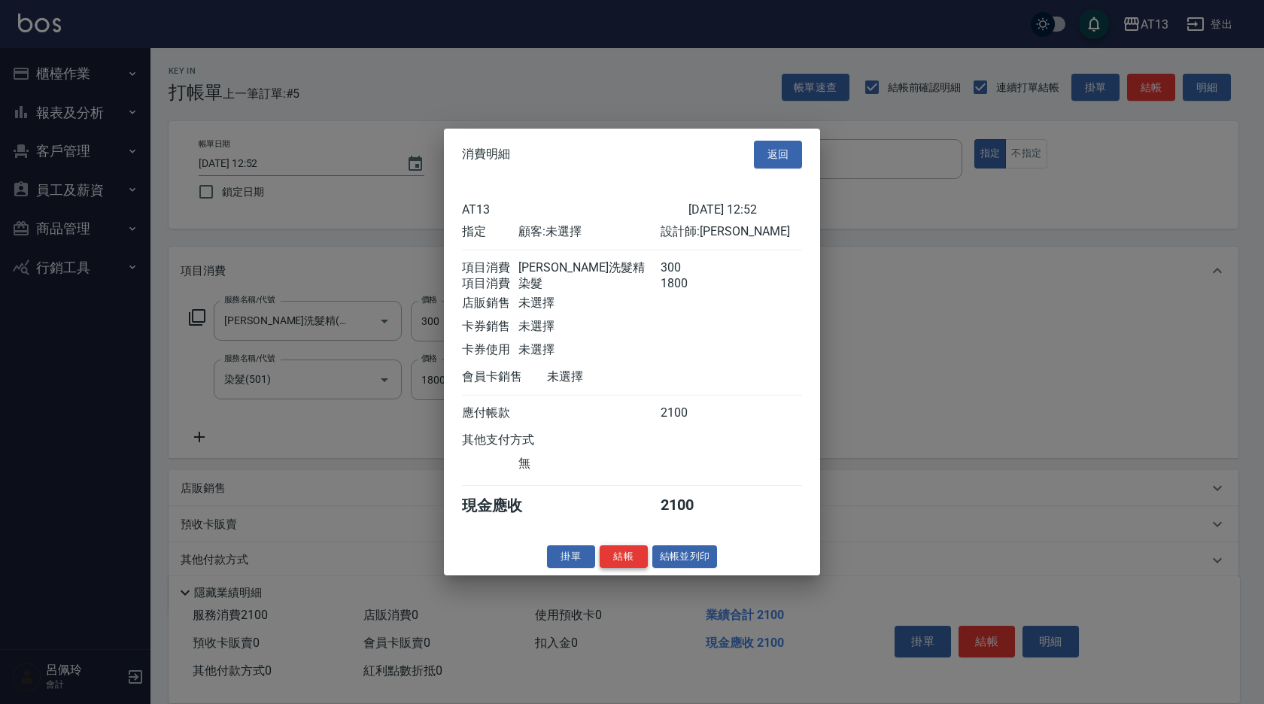
click at [611, 565] on button "結帳" at bounding box center [624, 556] width 48 height 23
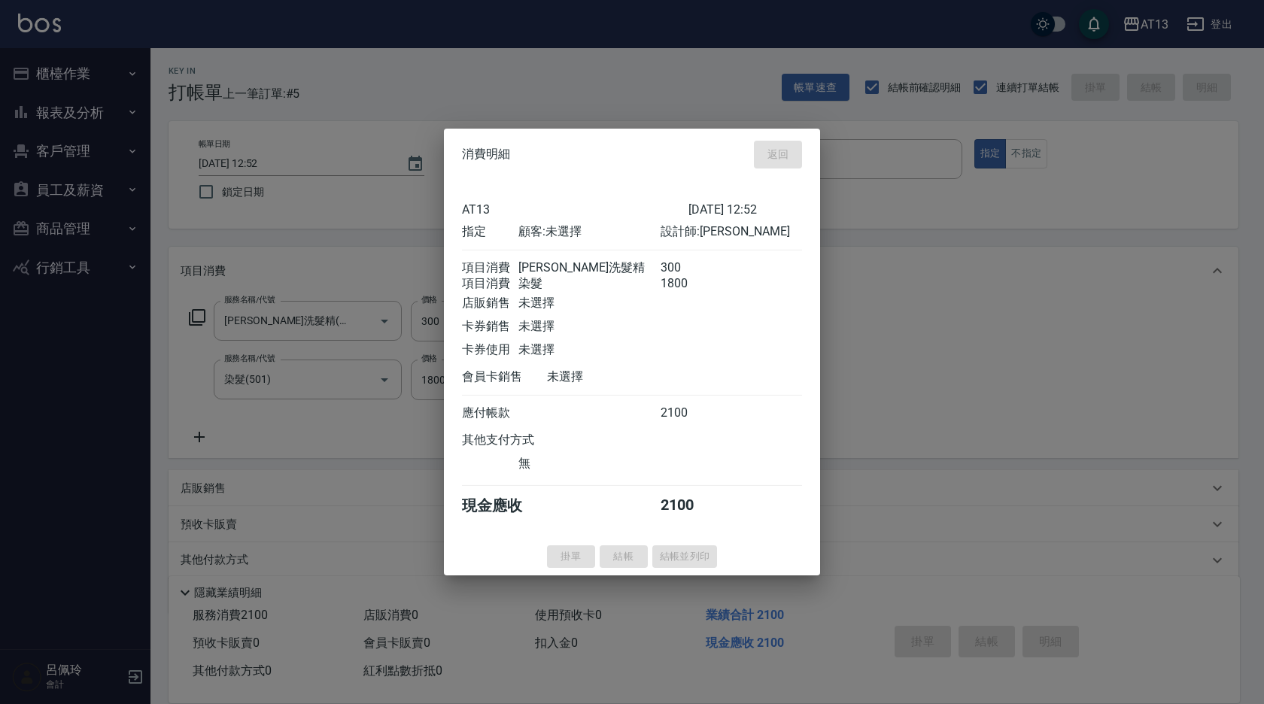
type input "[DATE] 12:53"
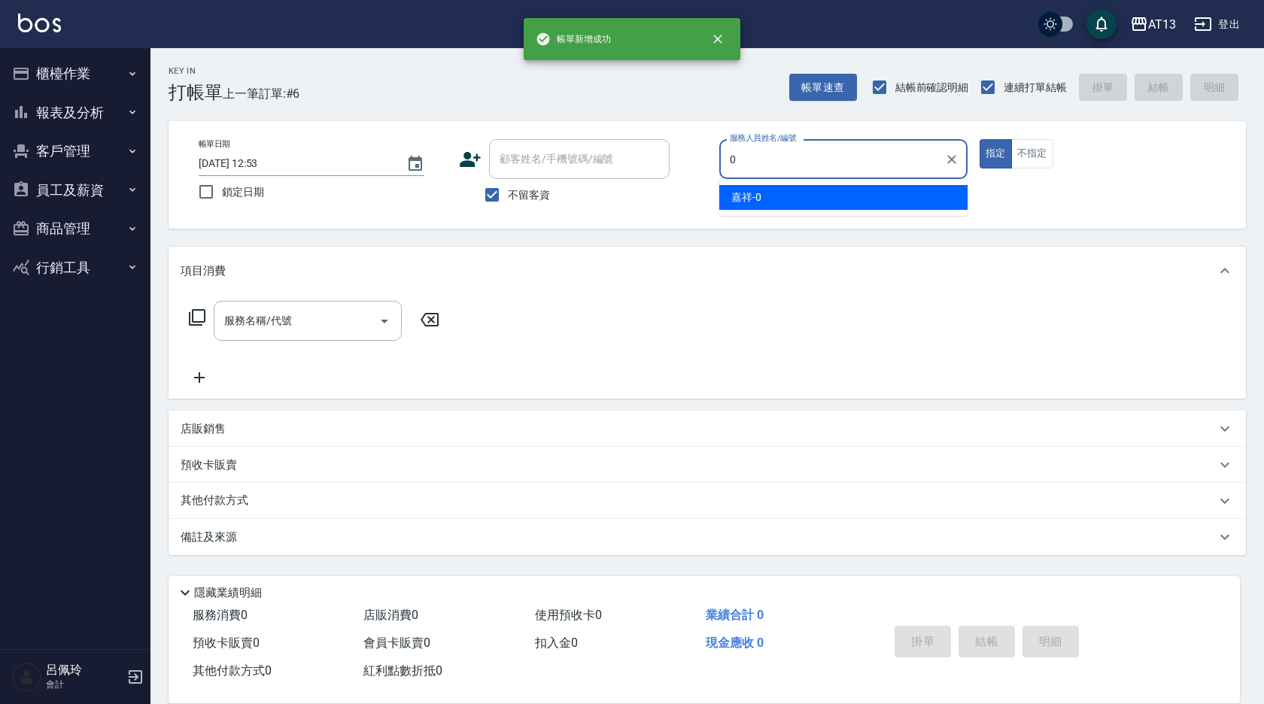
drag, startPoint x: 799, startPoint y: 194, endPoint x: 782, endPoint y: 206, distance: 20.5
click at [798, 194] on div "嘉祥 -0" at bounding box center [844, 197] width 248 height 25
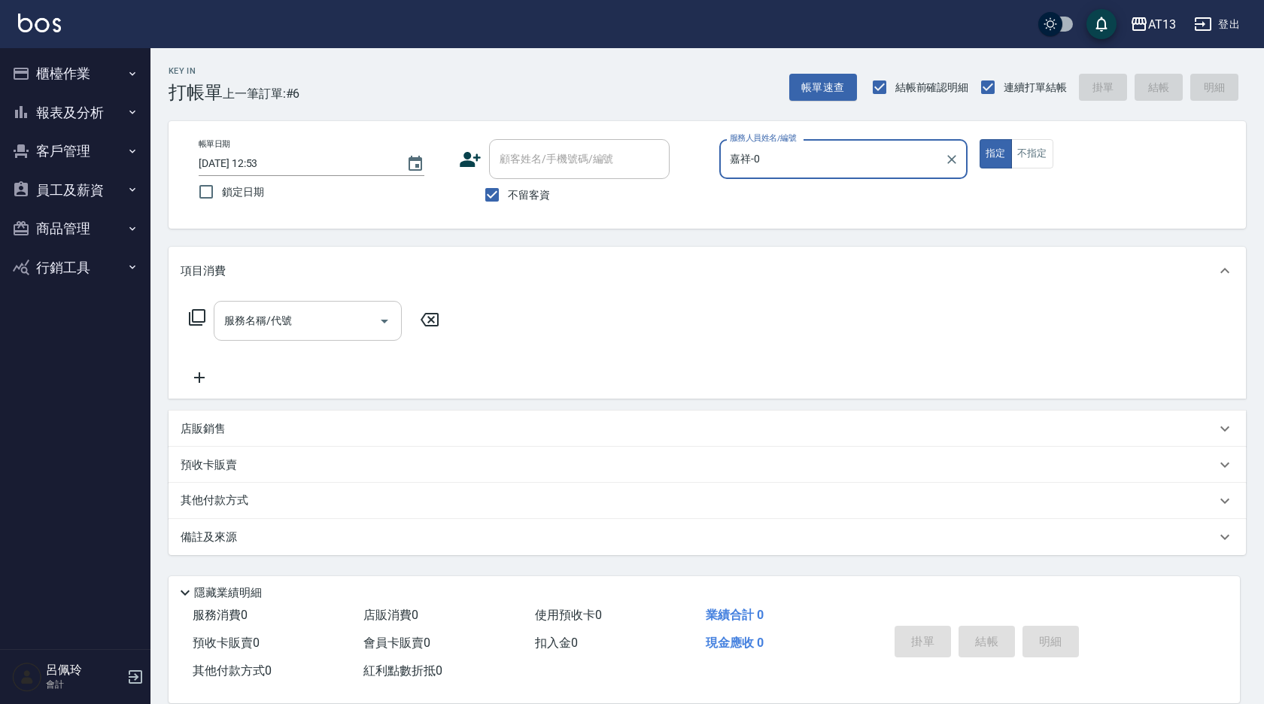
type input "嘉祥-0"
click at [364, 320] on input "服務名稱/代號" at bounding box center [297, 321] width 152 height 26
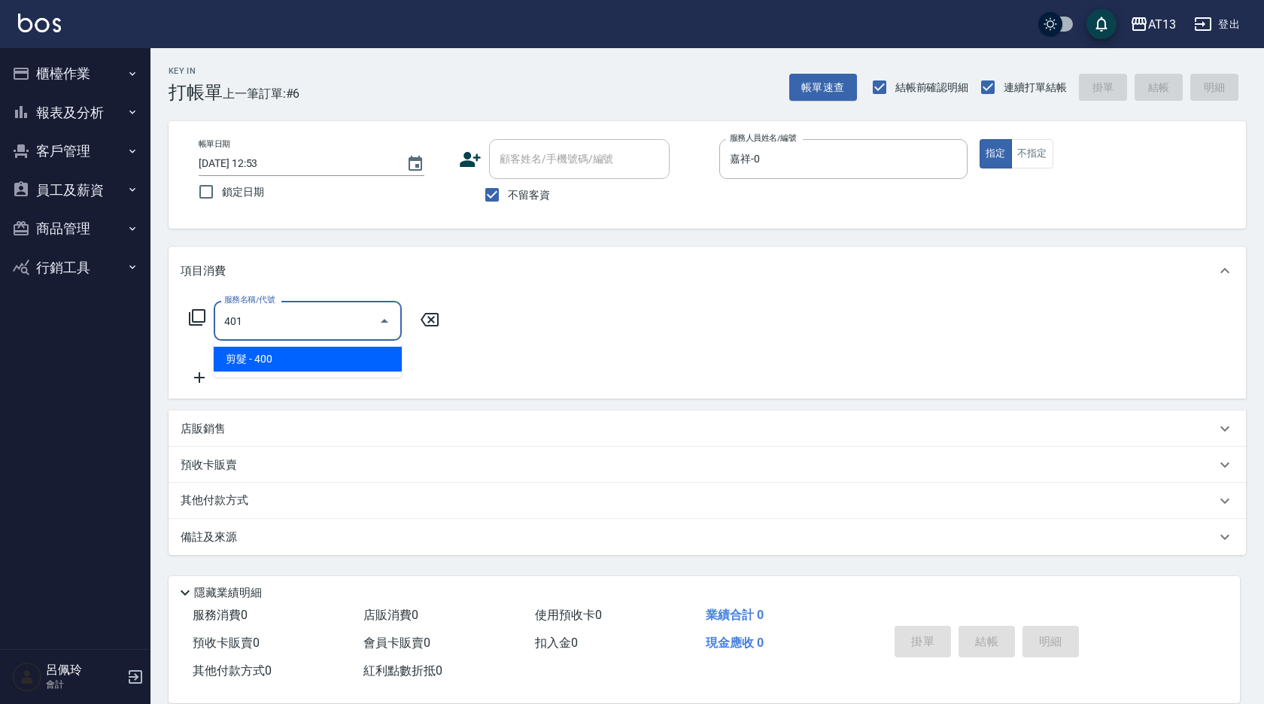
type input "剪髮(401)"
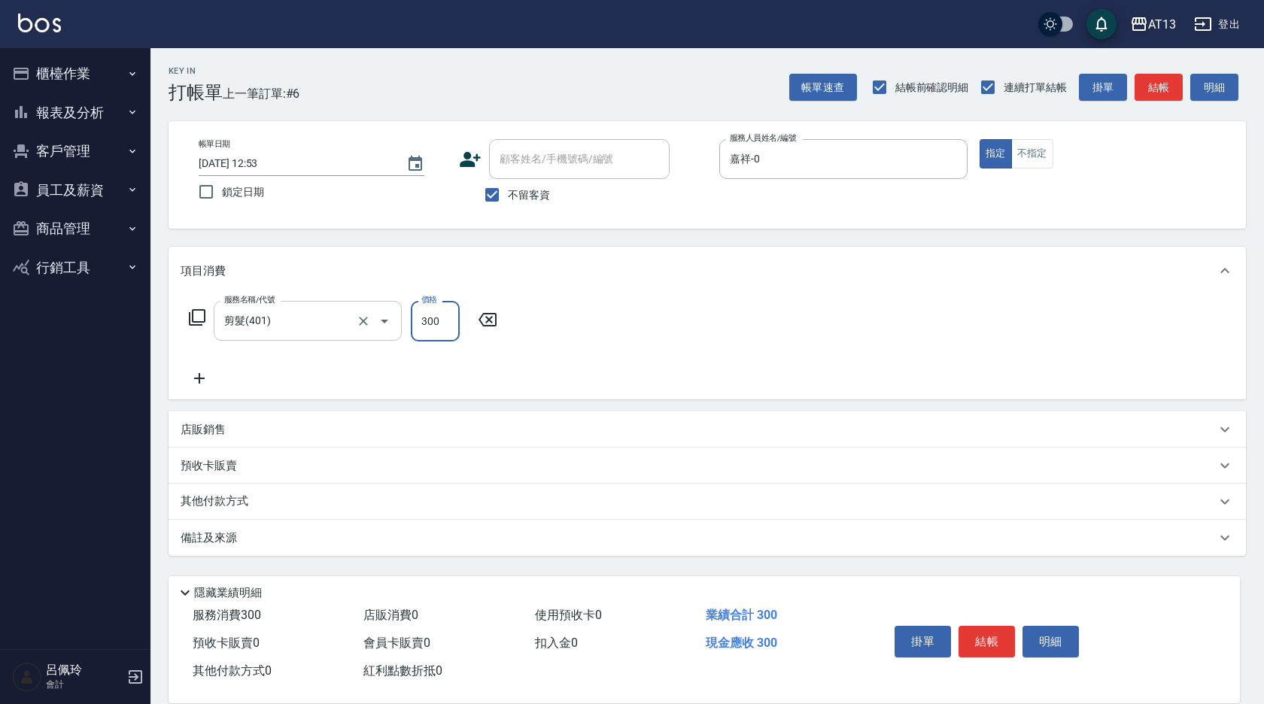
type input "300"
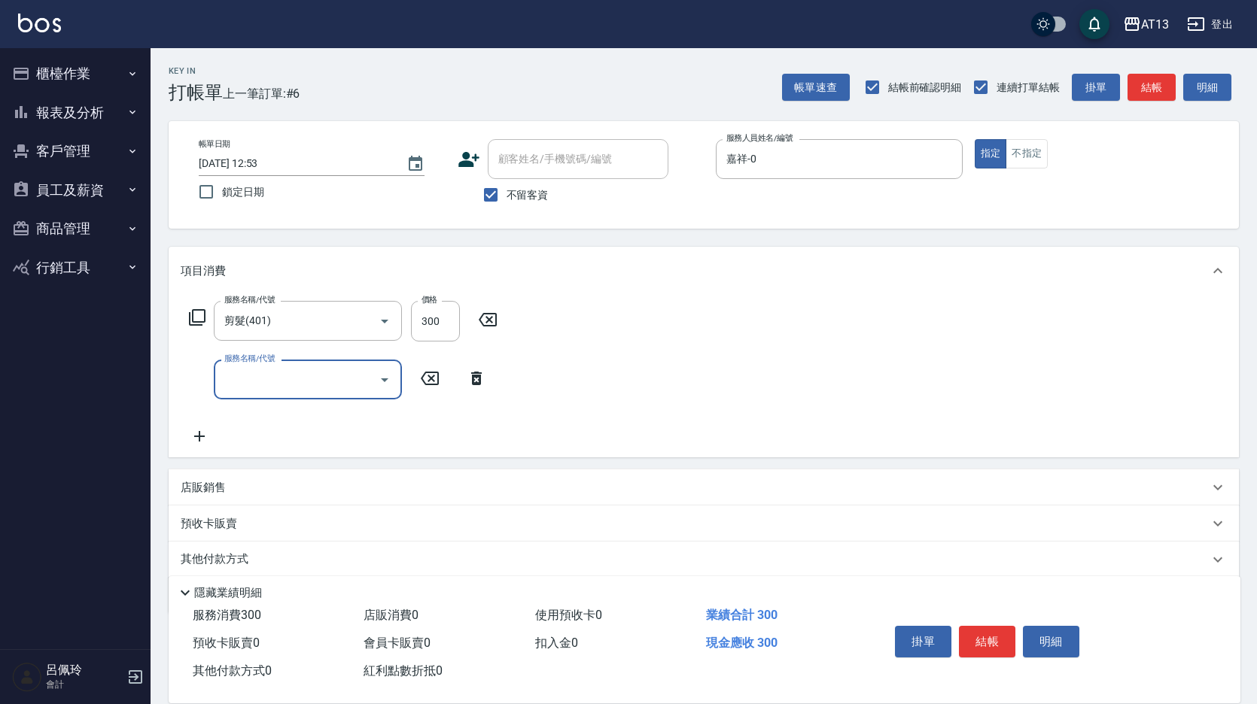
click at [714, 351] on div "服務名稱/代號 剪髮(401) 服務名稱/代號 價格 300 價格 服務名稱/代號 服務名稱/代號" at bounding box center [704, 376] width 1070 height 163
click at [986, 630] on button "結帳" at bounding box center [987, 642] width 56 height 32
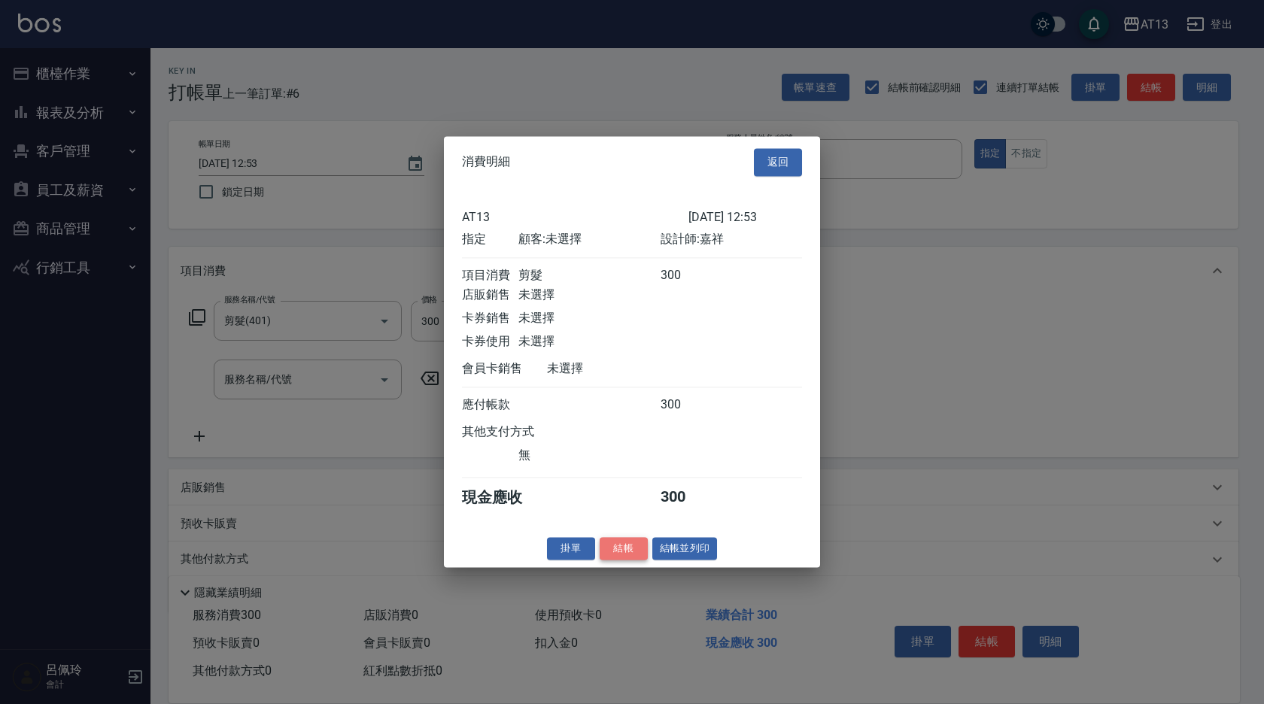
click at [626, 555] on button "結帳" at bounding box center [624, 548] width 48 height 23
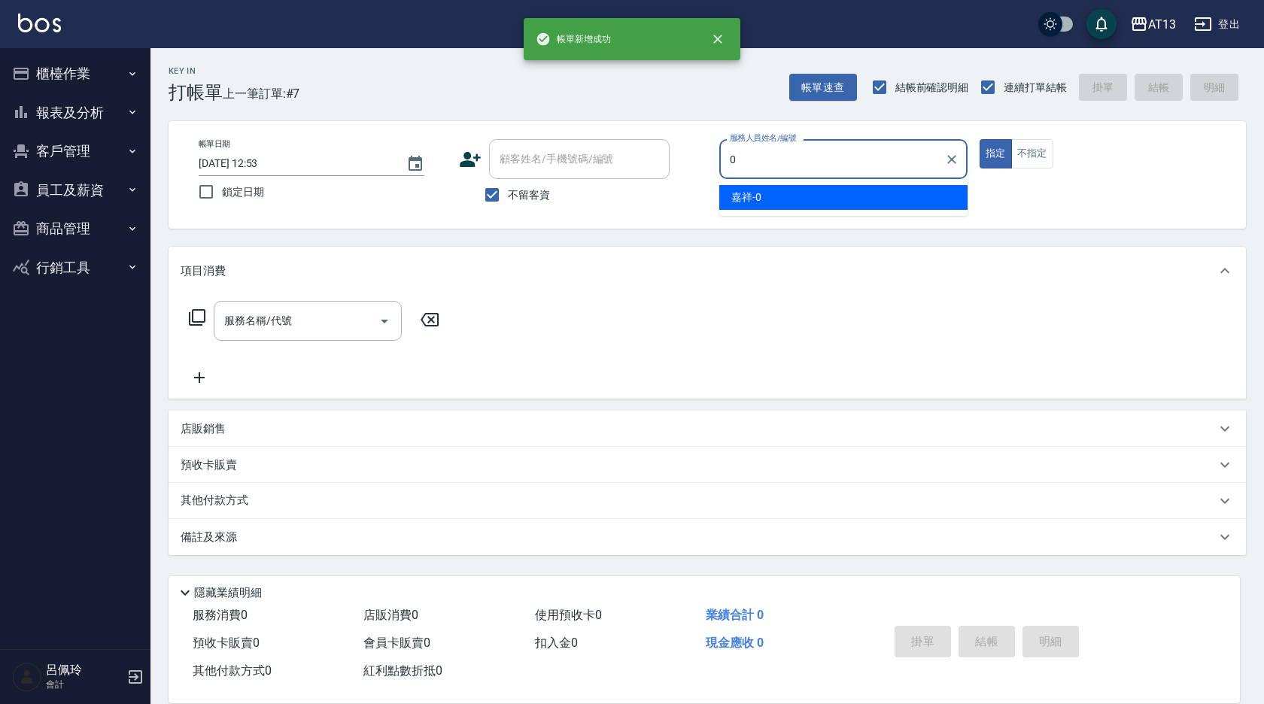
click at [890, 211] on ul "嘉祥 -0" at bounding box center [844, 197] width 248 height 37
click at [898, 201] on div "嘉祥 -0" at bounding box center [844, 197] width 248 height 25
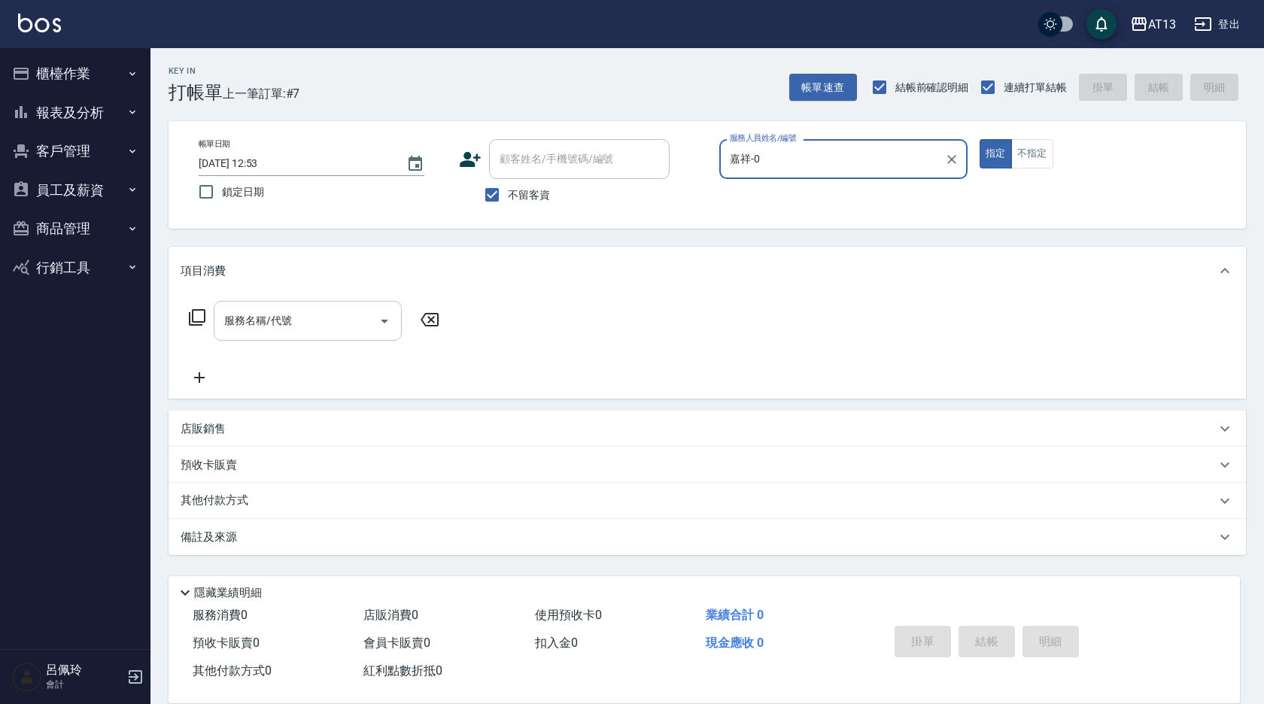
type input "嘉祥-0"
click at [331, 310] on input "服務名稱/代號" at bounding box center [297, 321] width 152 height 26
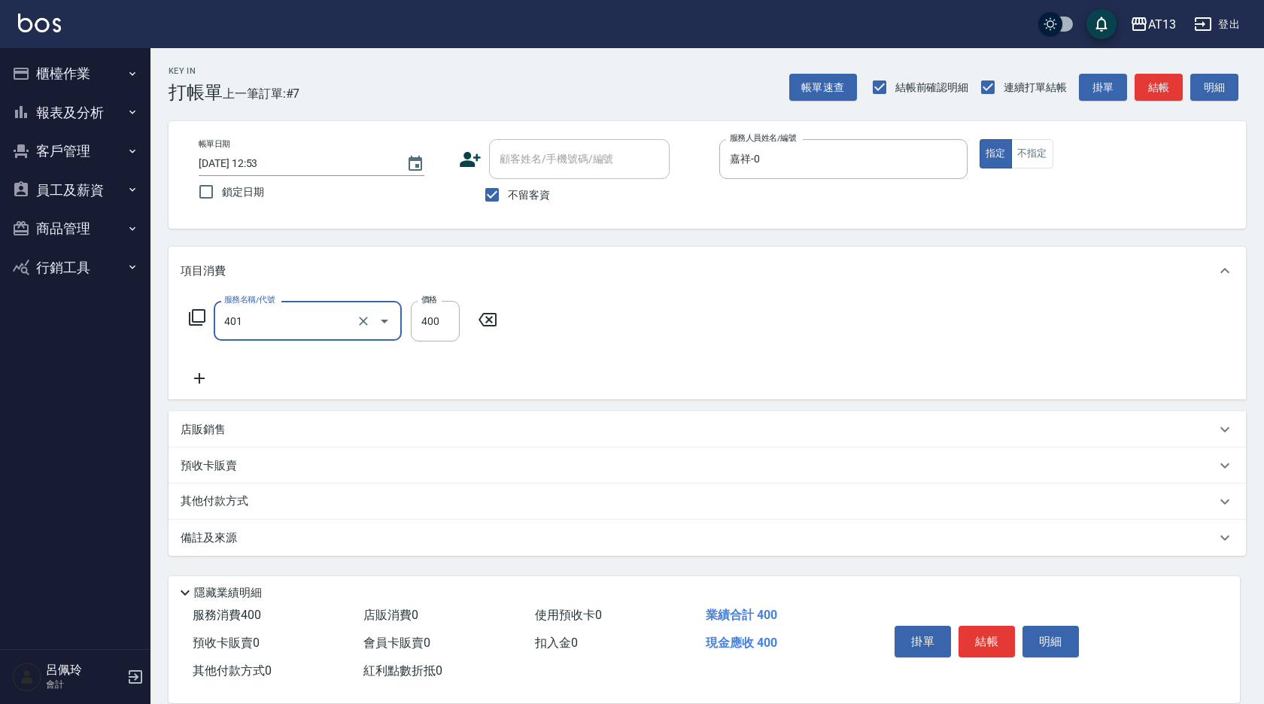
type input "剪髮(401)"
type input "300"
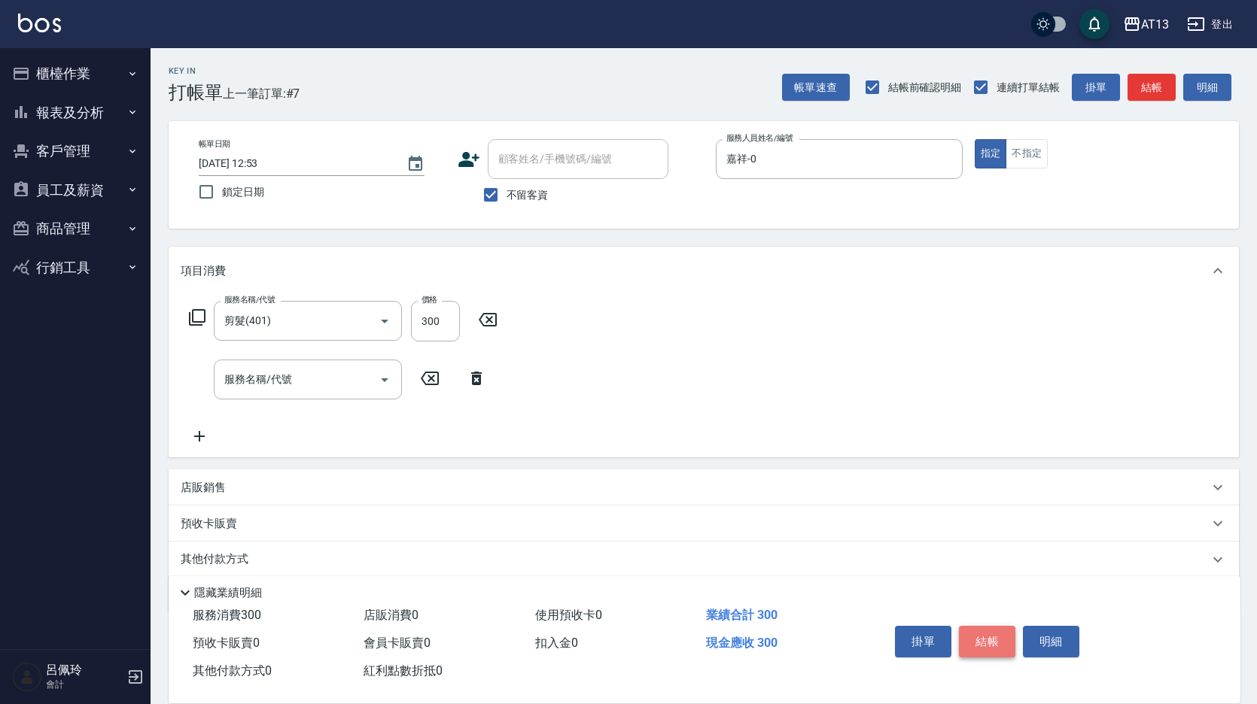
click at [993, 634] on button "結帳" at bounding box center [987, 642] width 56 height 32
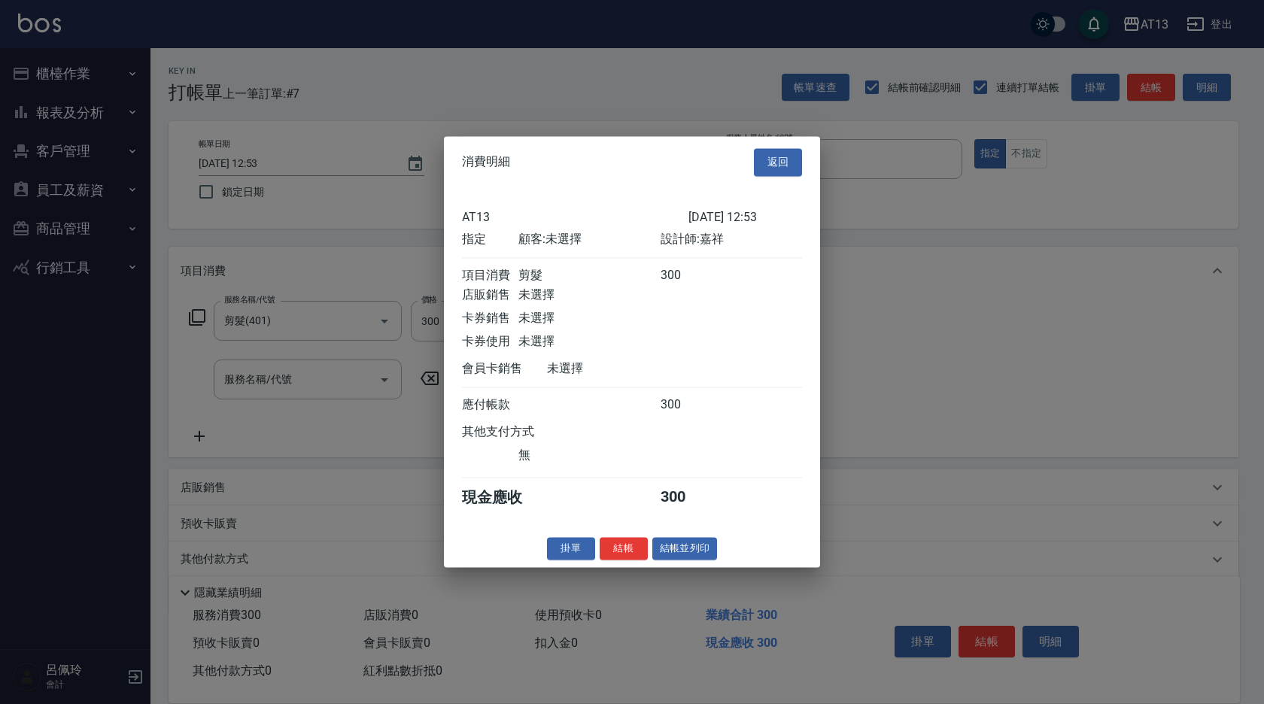
click at [619, 561] on button "結帳" at bounding box center [624, 548] width 48 height 23
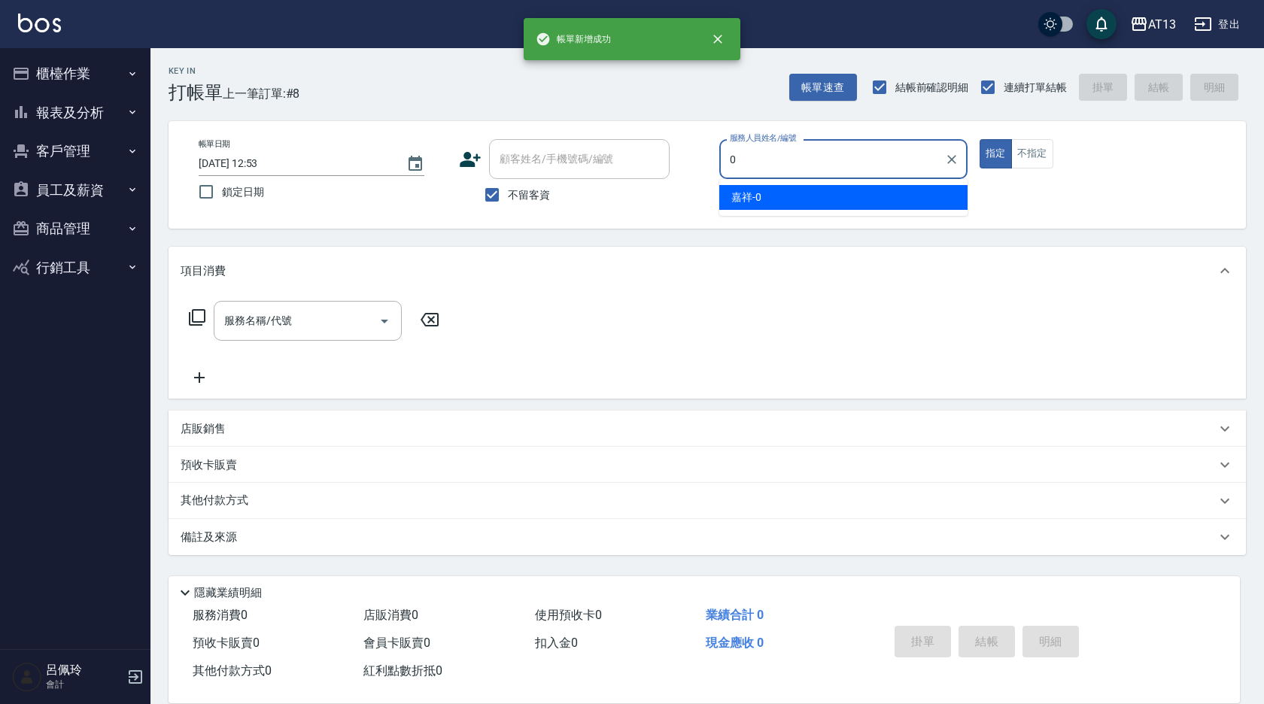
click at [784, 197] on div "嘉祥 -0" at bounding box center [844, 197] width 248 height 25
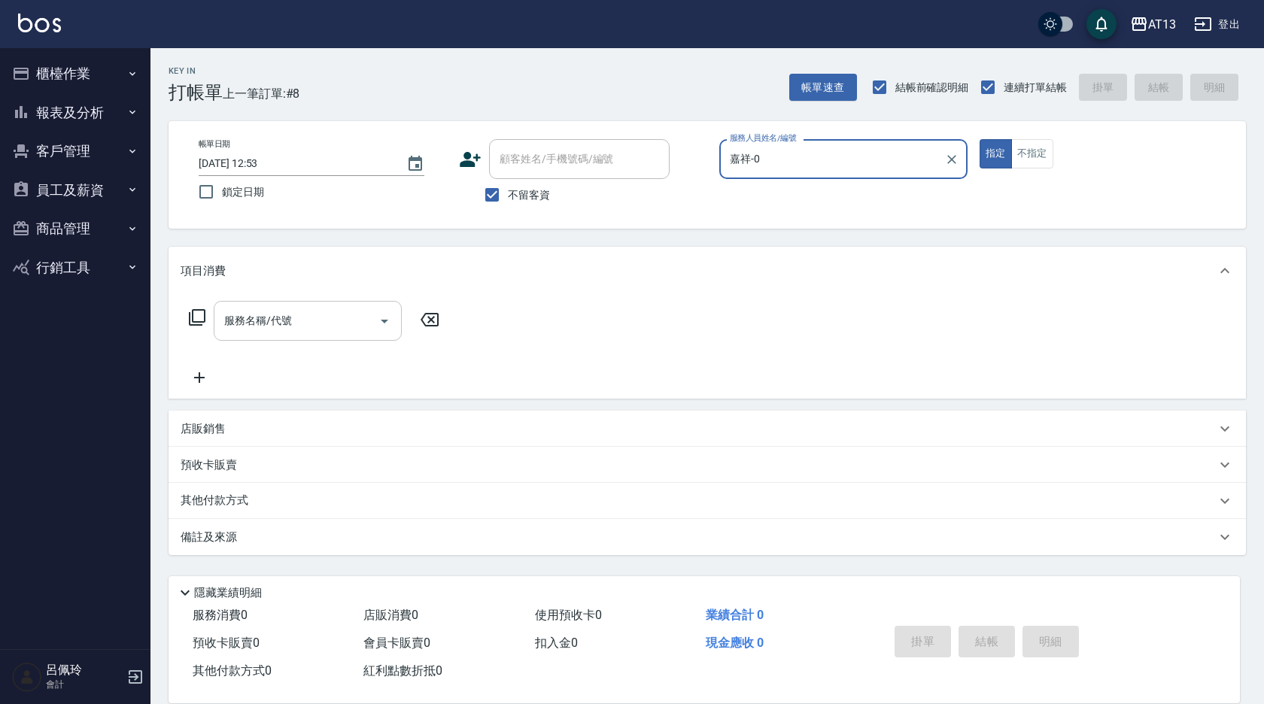
type input "嘉祥-0"
click at [274, 321] on div "服務名稱/代號 服務名稱/代號" at bounding box center [308, 321] width 188 height 40
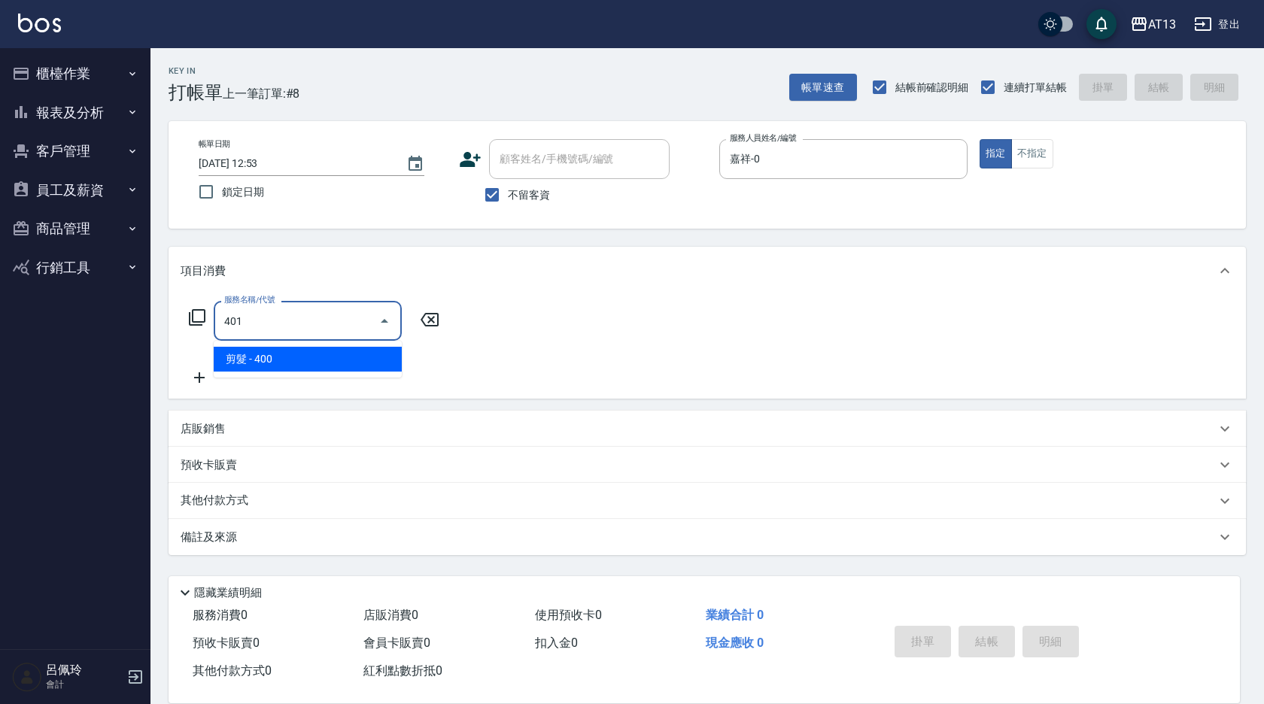
type input "剪髮(401)"
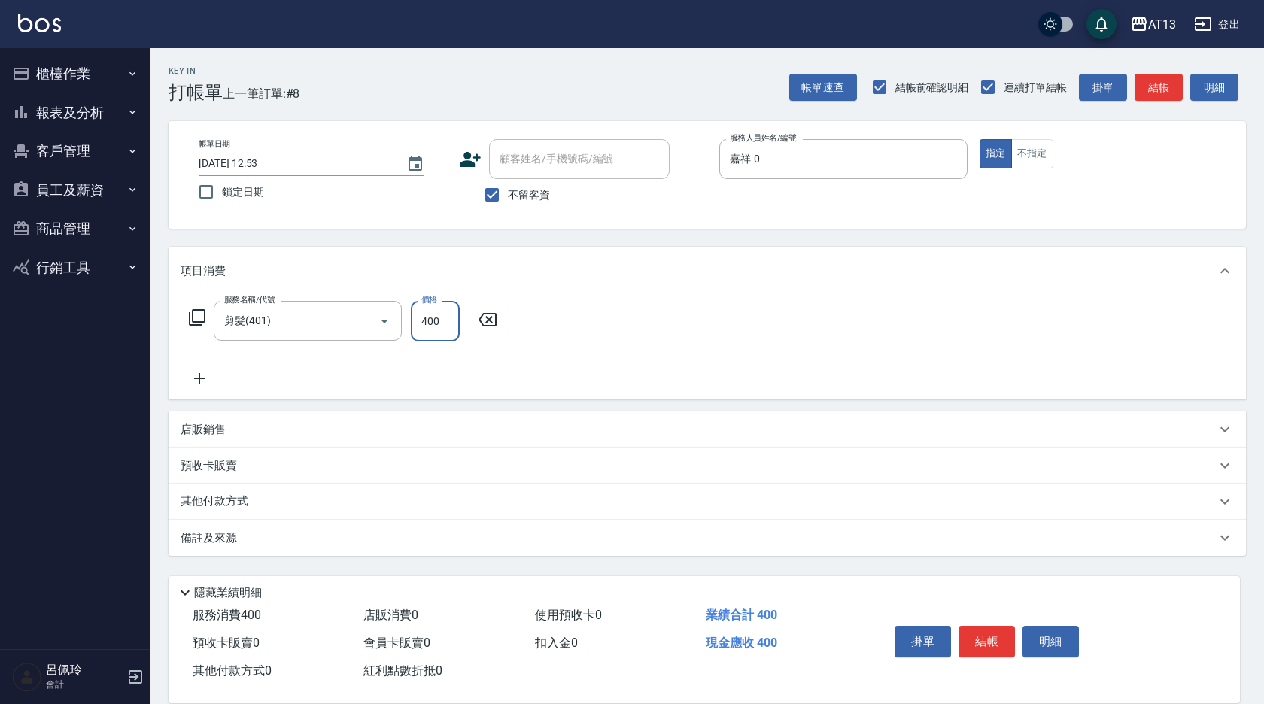
drag, startPoint x: 844, startPoint y: 303, endPoint x: 1027, endPoint y: 580, distance: 332.1
click at [844, 304] on div "服務名稱/代號 剪髮(401) 服務名稱/代號 價格 400 價格" at bounding box center [708, 347] width 1078 height 105
click at [990, 631] on button "結帳" at bounding box center [987, 642] width 56 height 32
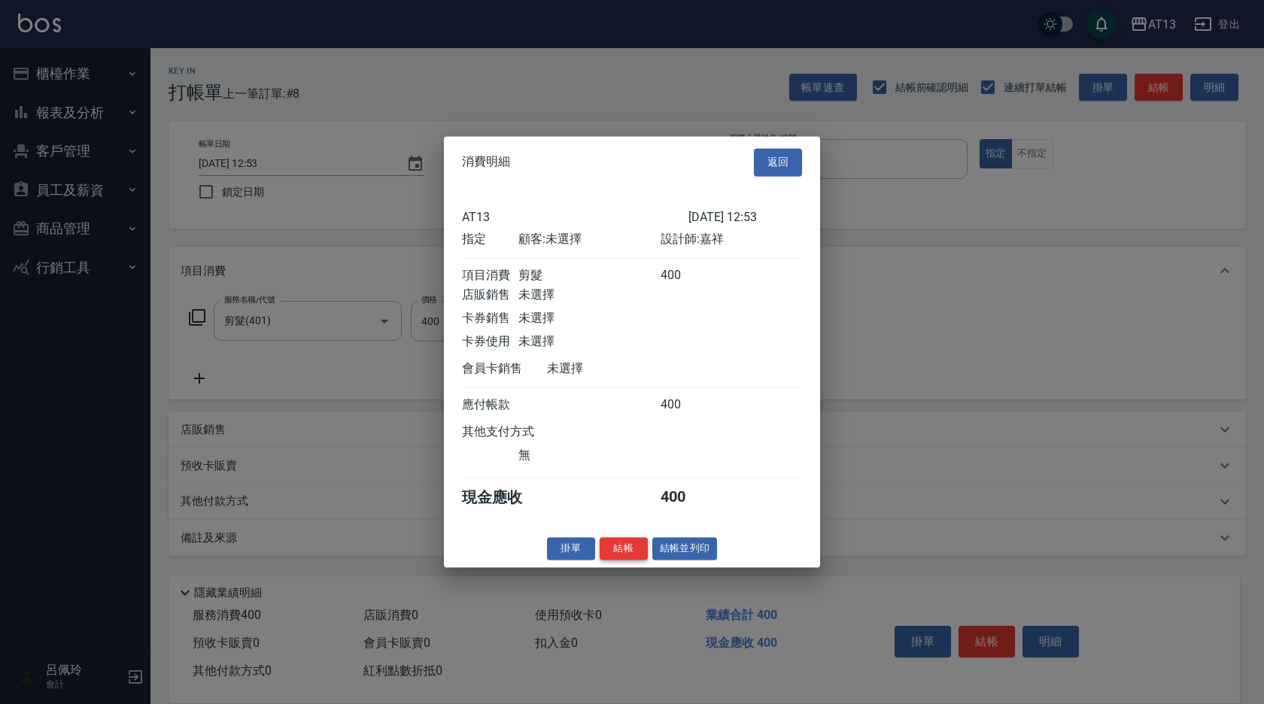
click at [628, 555] on button "結帳" at bounding box center [624, 548] width 48 height 23
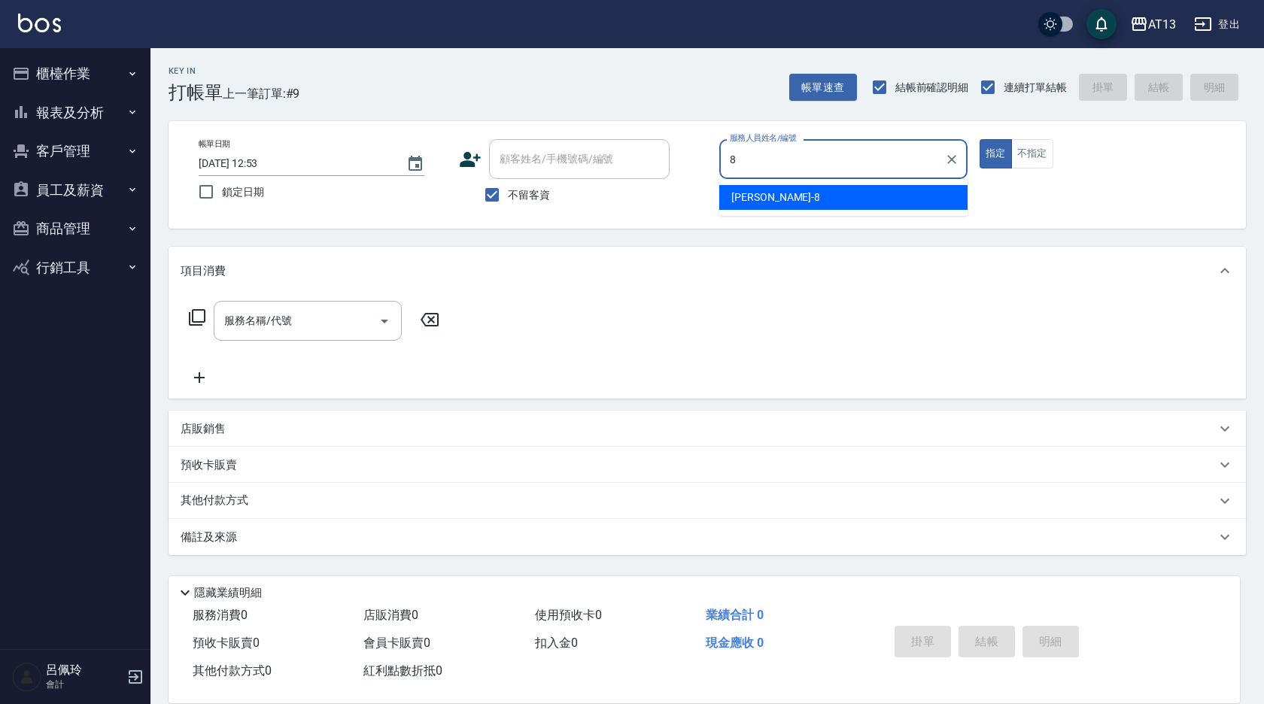
click at [781, 204] on div "[PERSON_NAME] -8" at bounding box center [844, 197] width 248 height 25
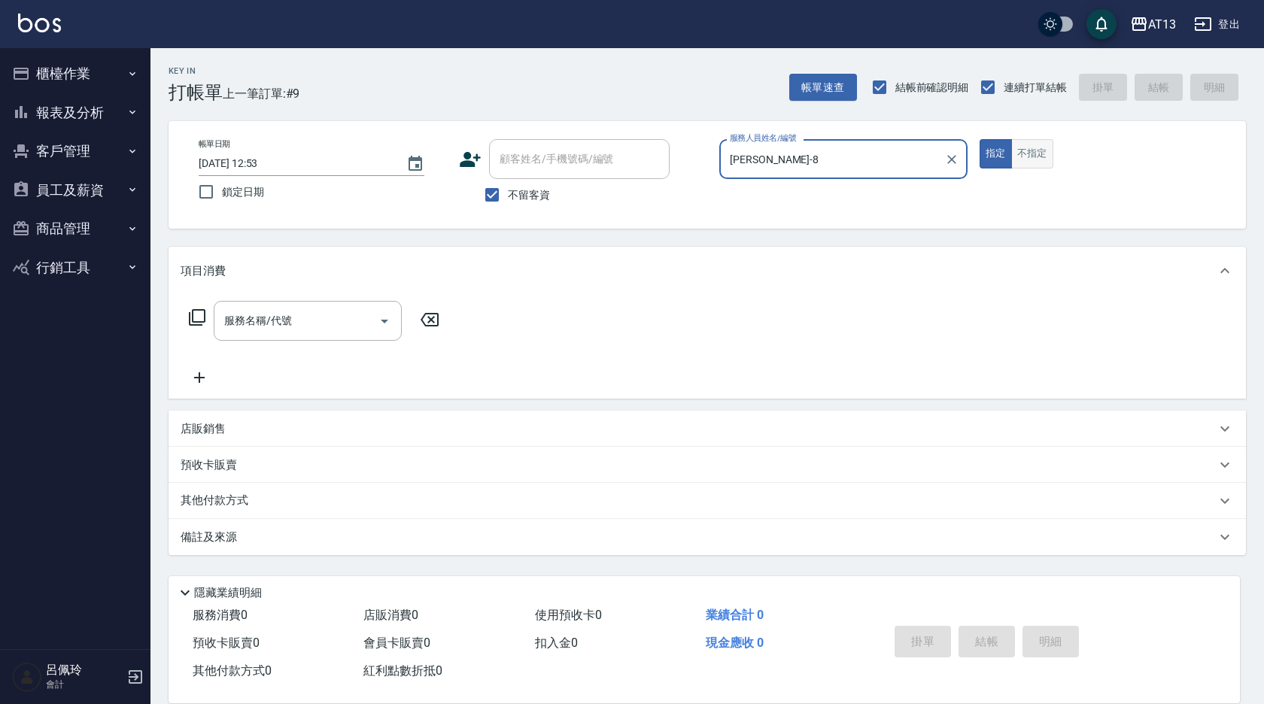
type input "[PERSON_NAME]-8"
click at [1030, 154] on button "不指定" at bounding box center [1033, 153] width 42 height 29
click at [258, 321] on div "服務名稱/代號 服務名稱/代號" at bounding box center [308, 321] width 188 height 40
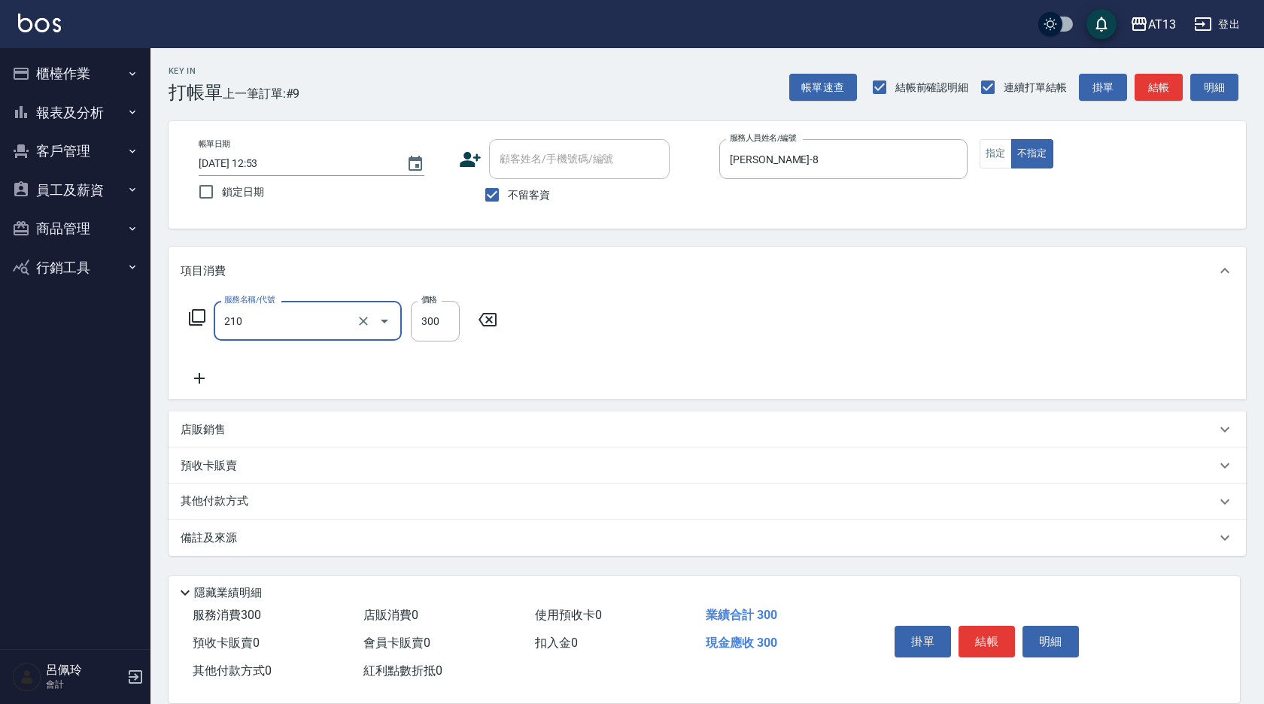
type input "[PERSON_NAME]洗髮精(210)"
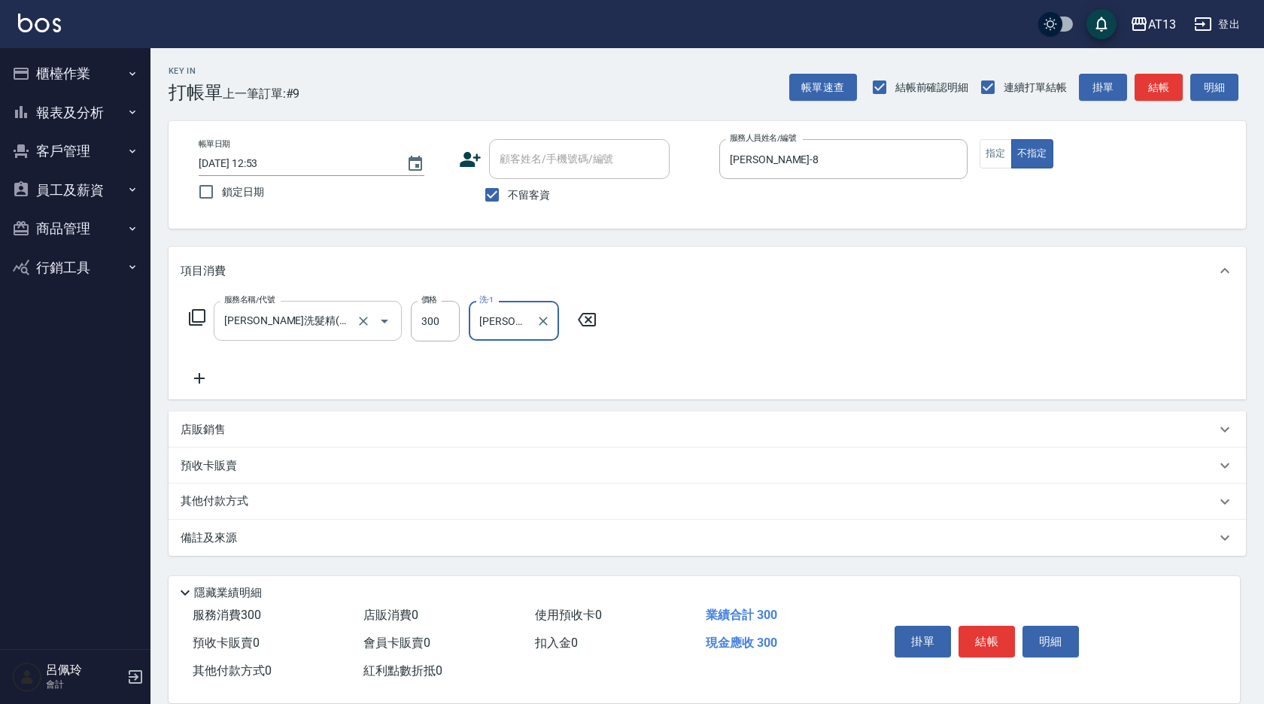
type input "[PERSON_NAME]-8"
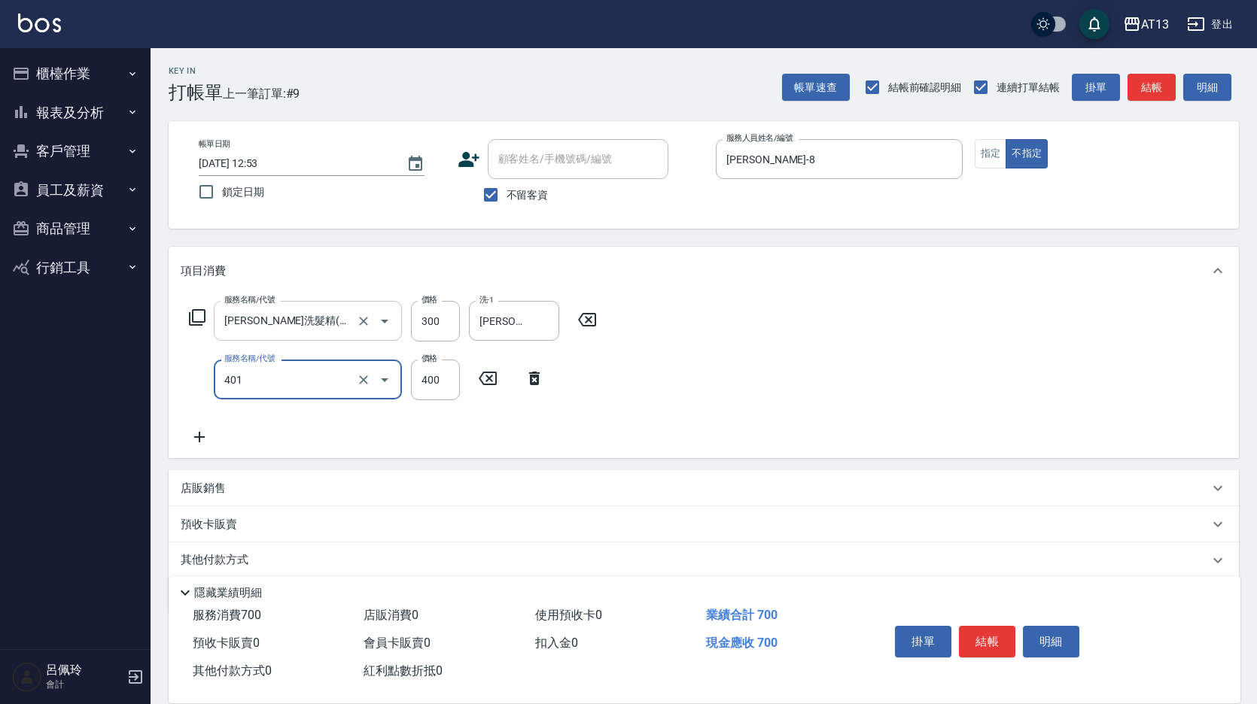
type input "剪髮(401)"
type input "200"
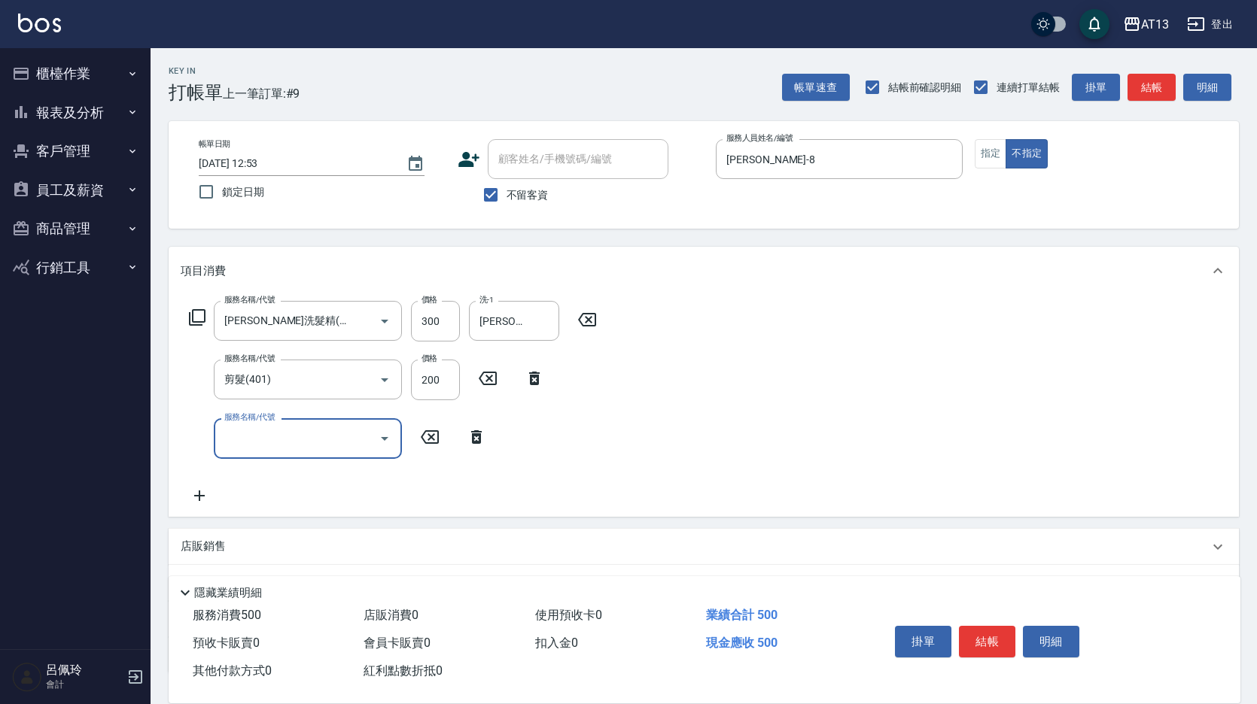
click at [754, 402] on div "服務名稱/代號 [PERSON_NAME]洗髮精(210) 服務名稱/代號 價格 300 價格 洗-1 [PERSON_NAME]-8 洗-1 服務名稱/代號…" at bounding box center [704, 405] width 1070 height 221
click at [976, 631] on button "結帳" at bounding box center [987, 642] width 56 height 32
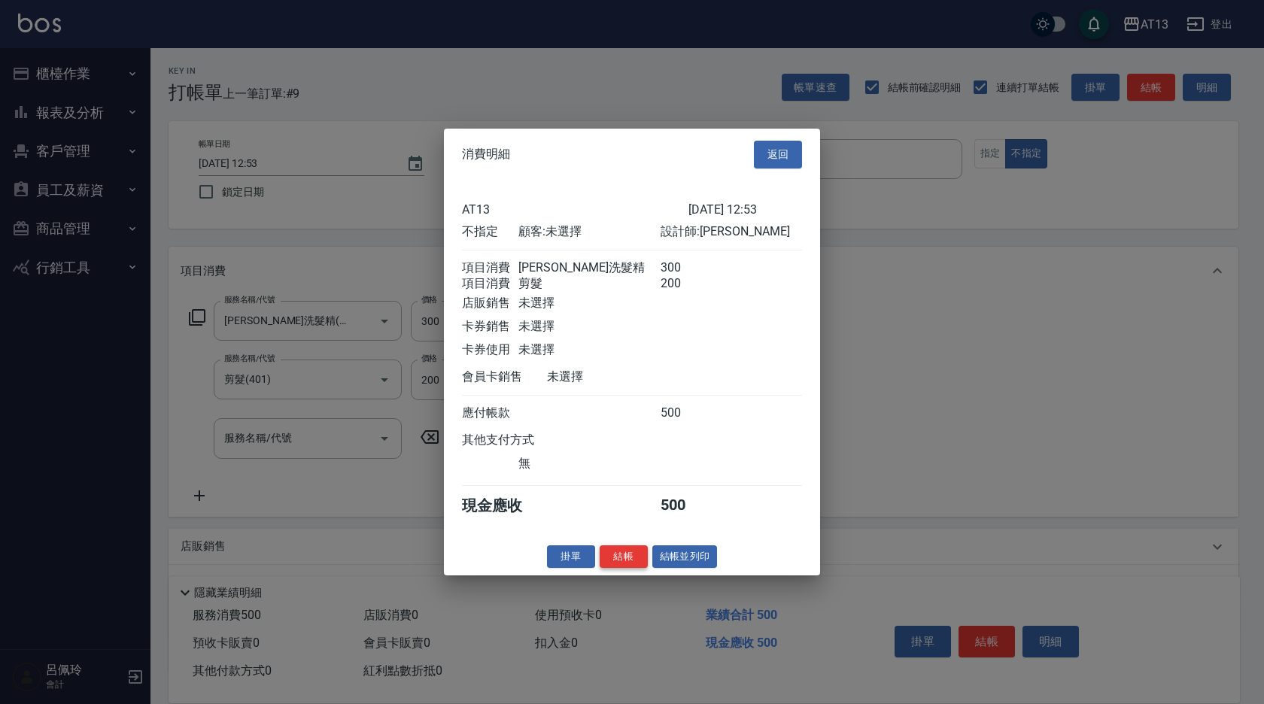
click at [622, 568] on button "結帳" at bounding box center [624, 556] width 48 height 23
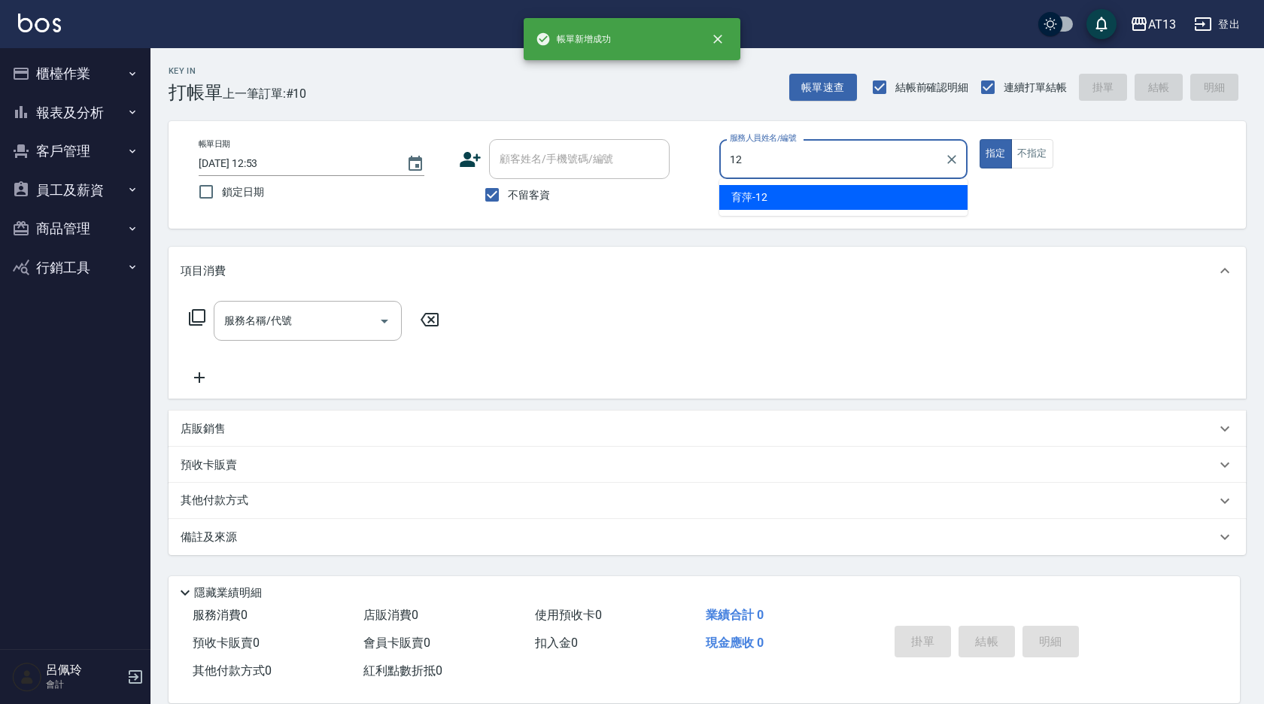
click at [825, 202] on div "育萍 -12" at bounding box center [844, 197] width 248 height 25
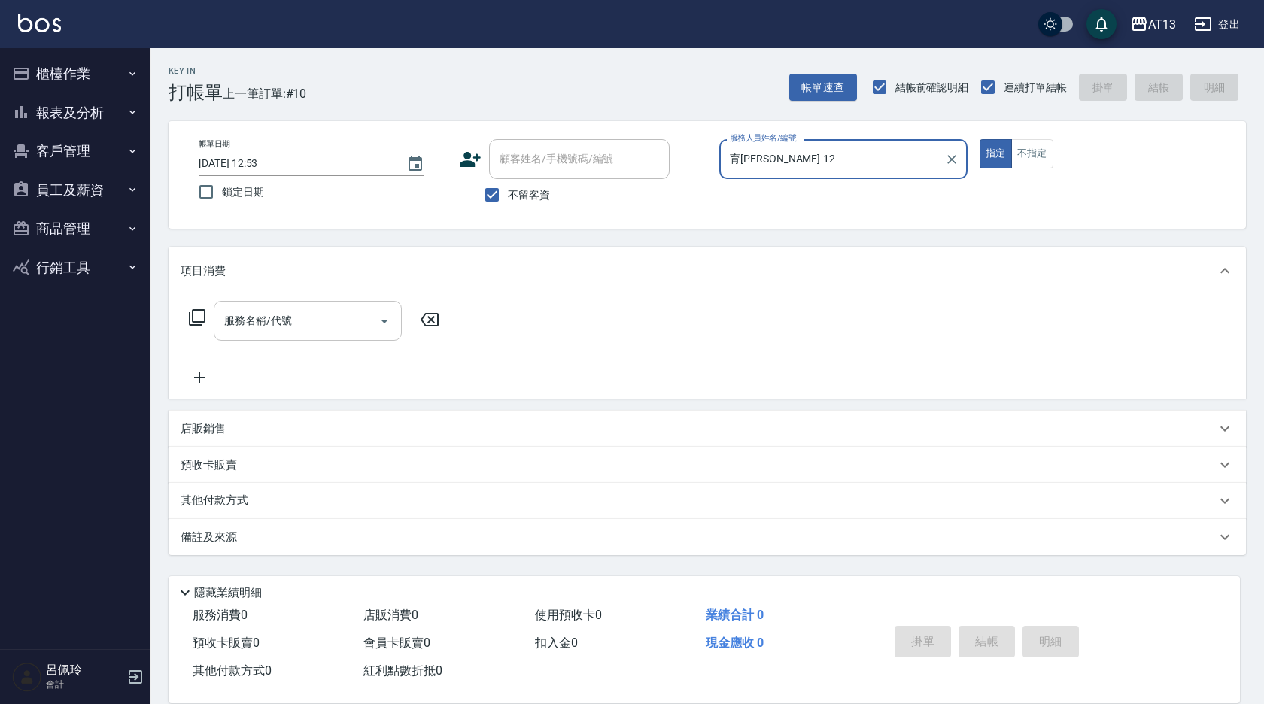
type input "育[PERSON_NAME]-12"
click at [309, 316] on input "服務名稱/代號" at bounding box center [297, 321] width 152 height 26
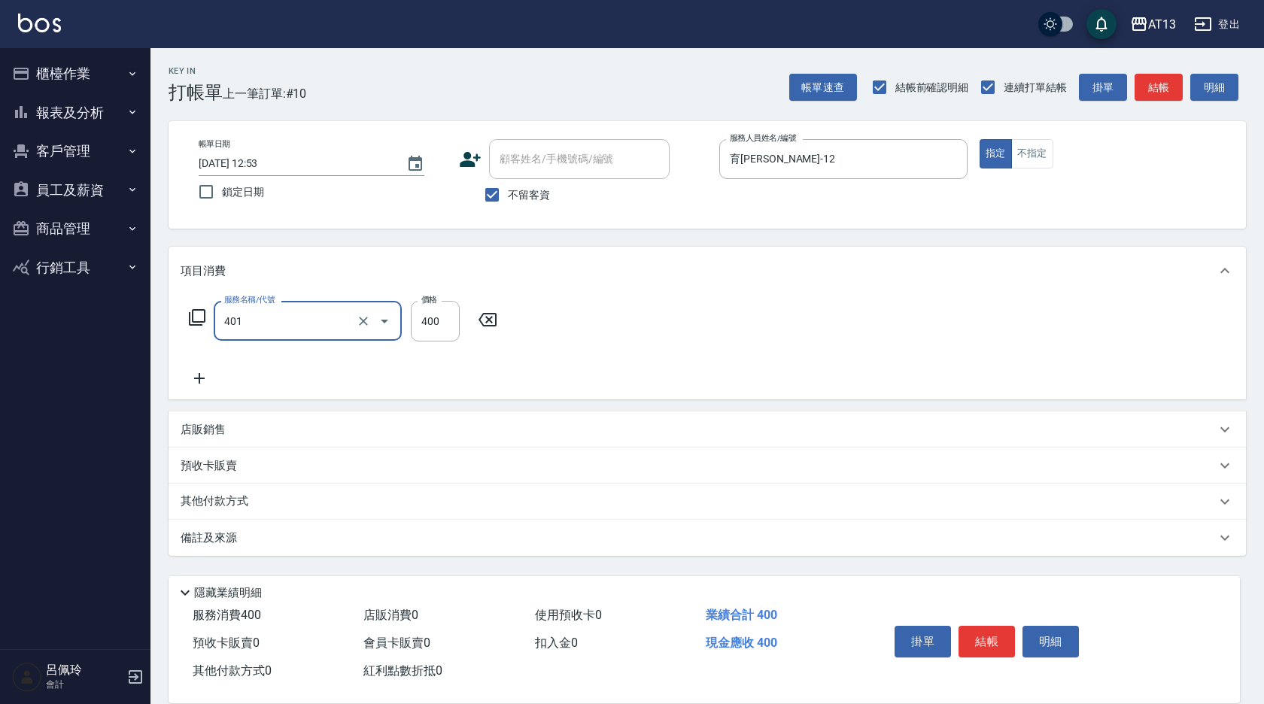
type input "剪髮(401)"
type input "500"
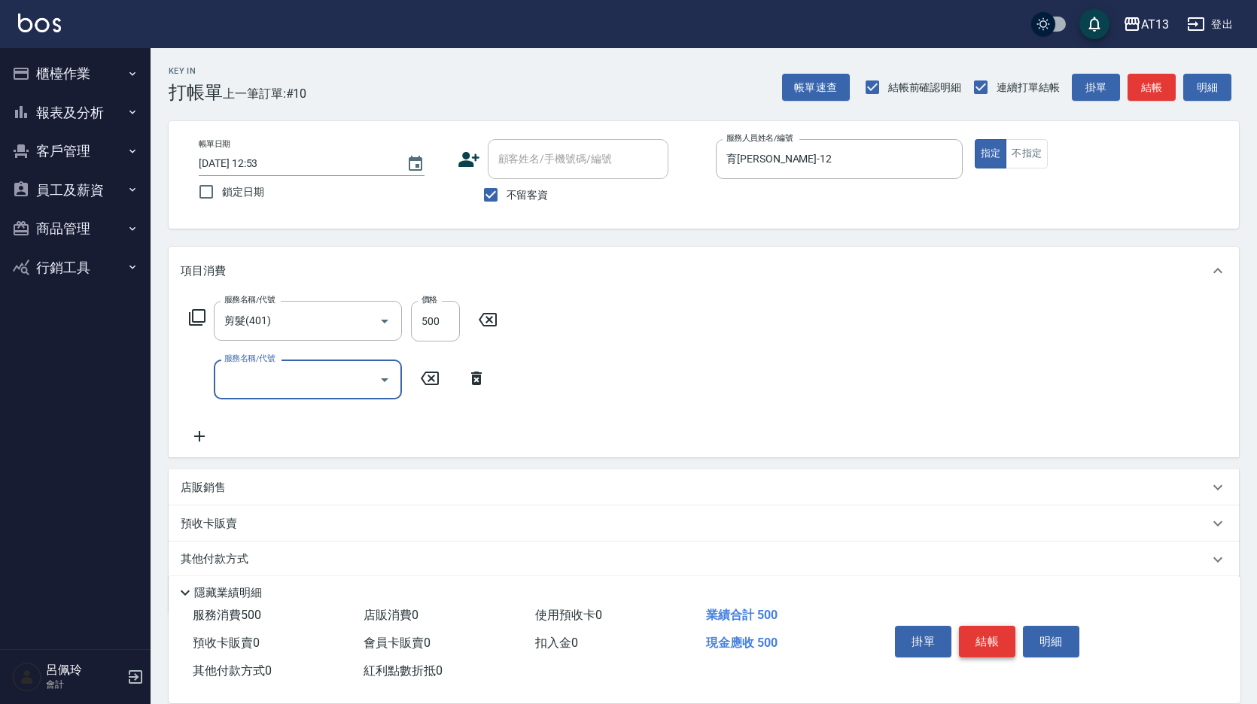
click at [998, 632] on button "結帳" at bounding box center [987, 642] width 56 height 32
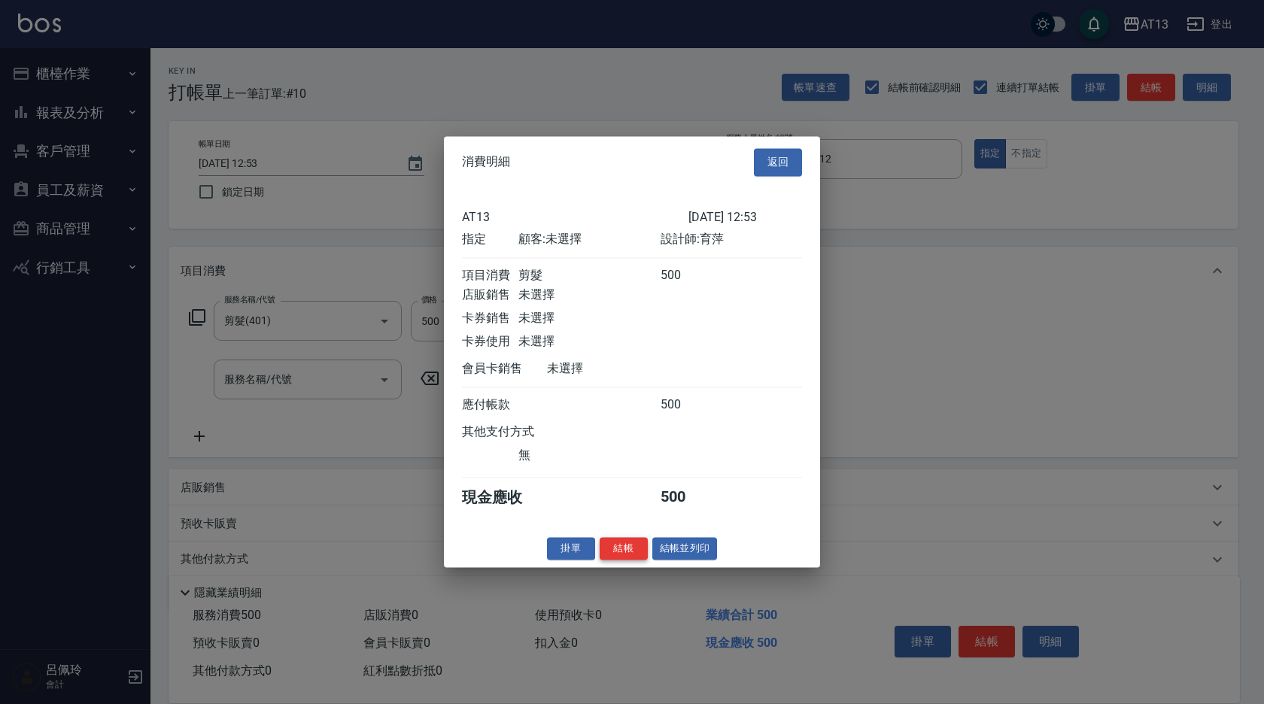
click at [621, 561] on button "結帳" at bounding box center [624, 548] width 48 height 23
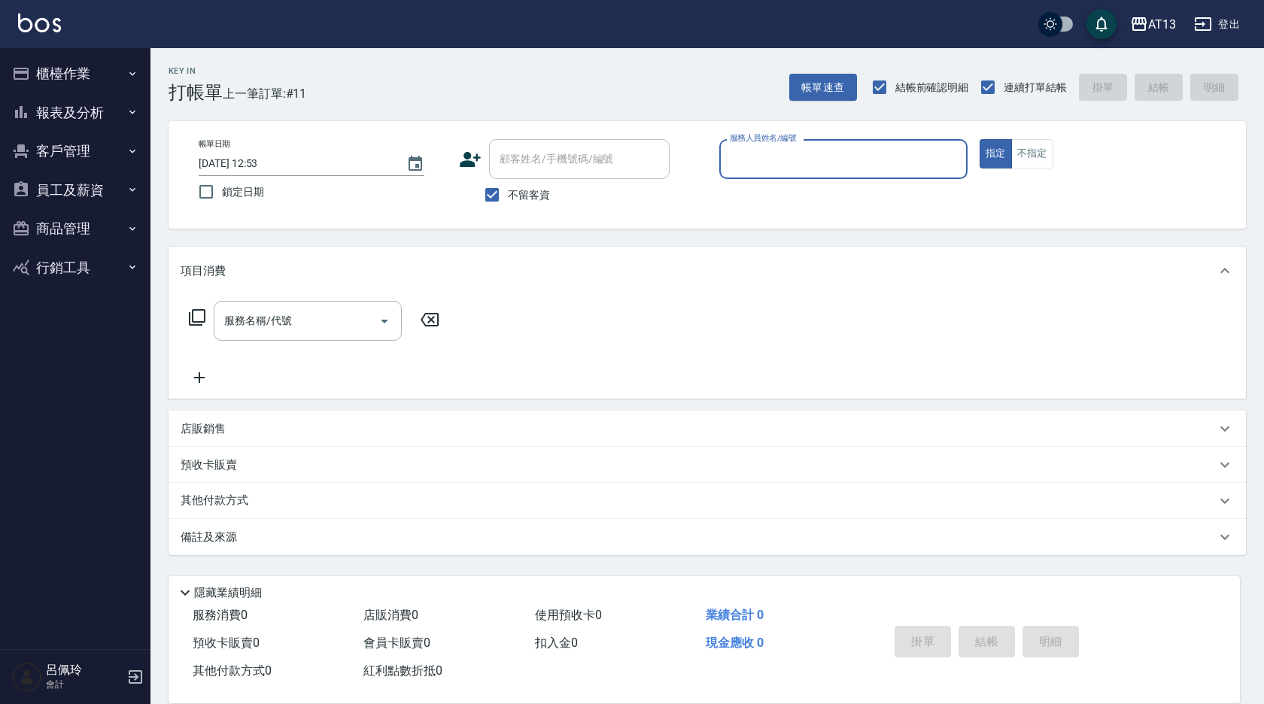
click at [980, 139] on button "指定" at bounding box center [996, 153] width 32 height 29
type button "true"
